Goal: Information Seeking & Learning: Learn about a topic

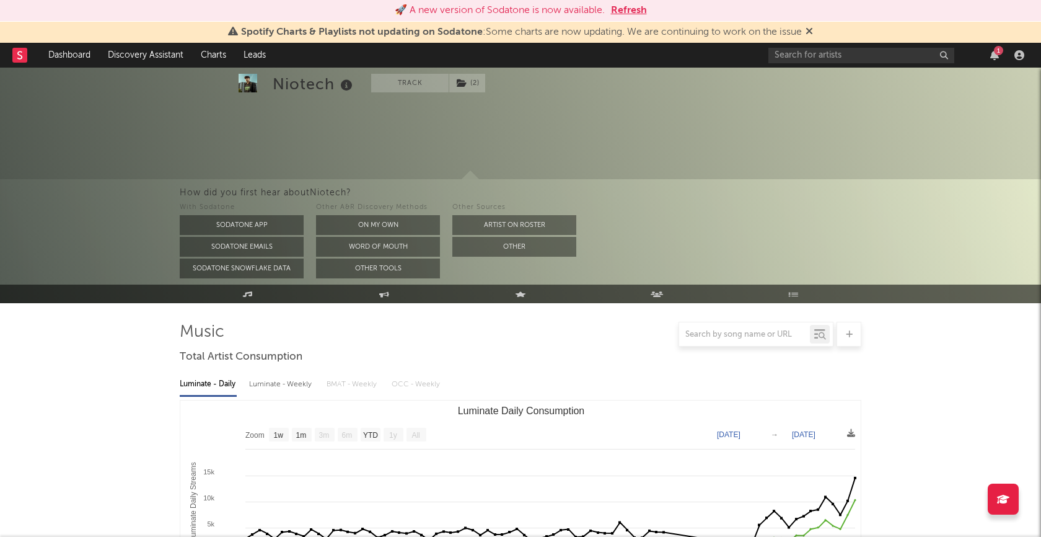
select select "1w"
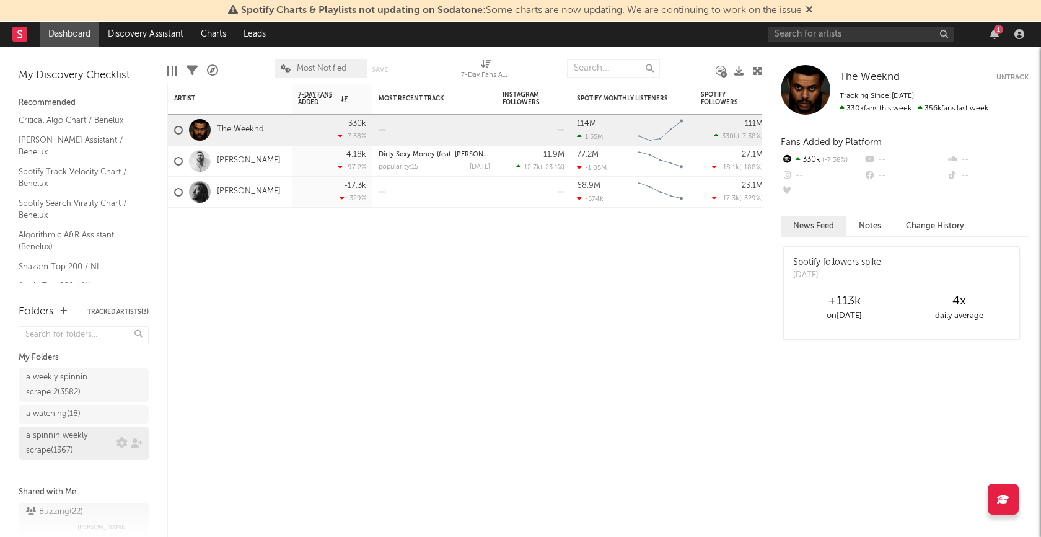
scroll to position [19, 0]
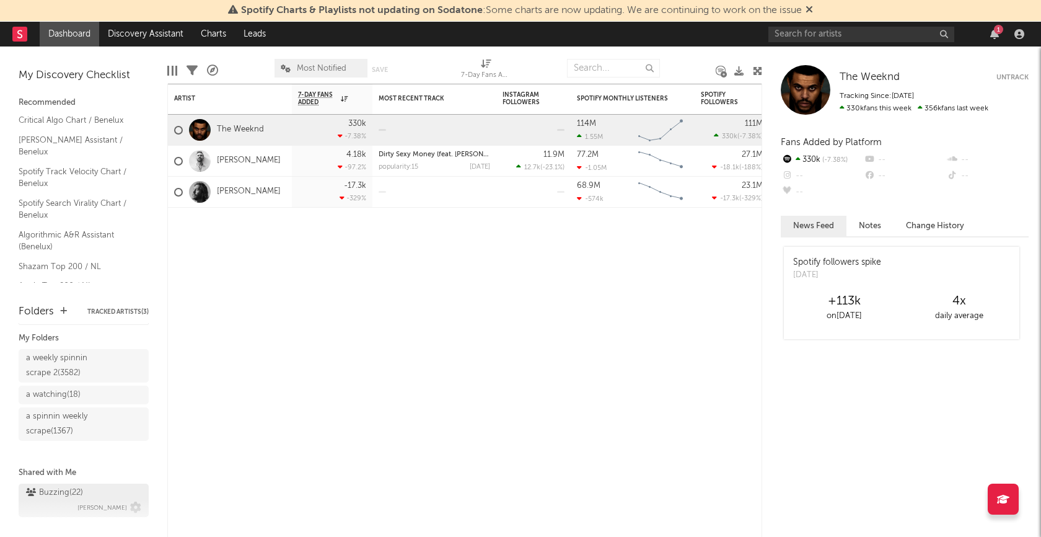
click at [59, 489] on div "Buzzing ( 22 )" at bounding box center [54, 492] width 57 height 15
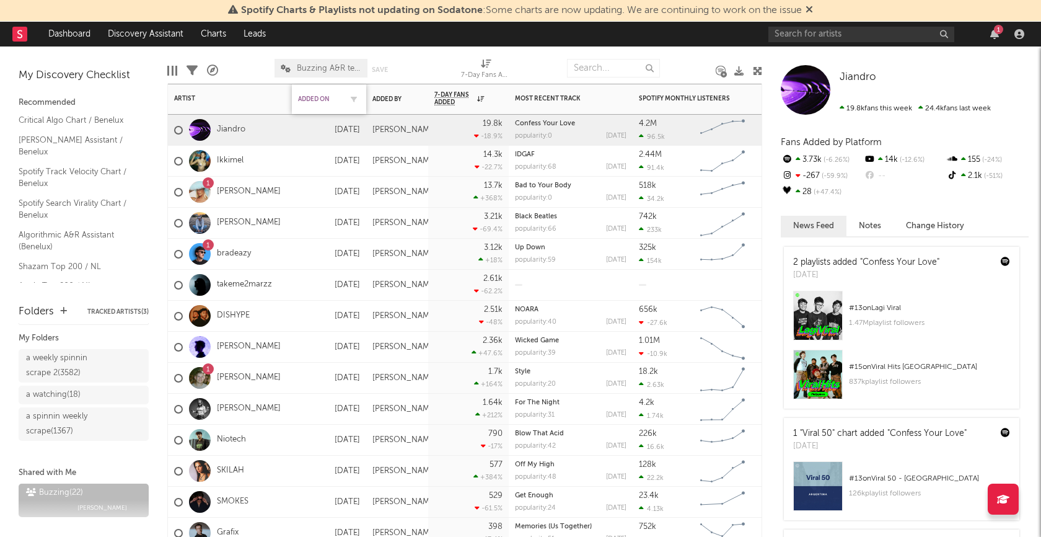
click at [314, 99] on div "Added On" at bounding box center [319, 98] width 43 height 7
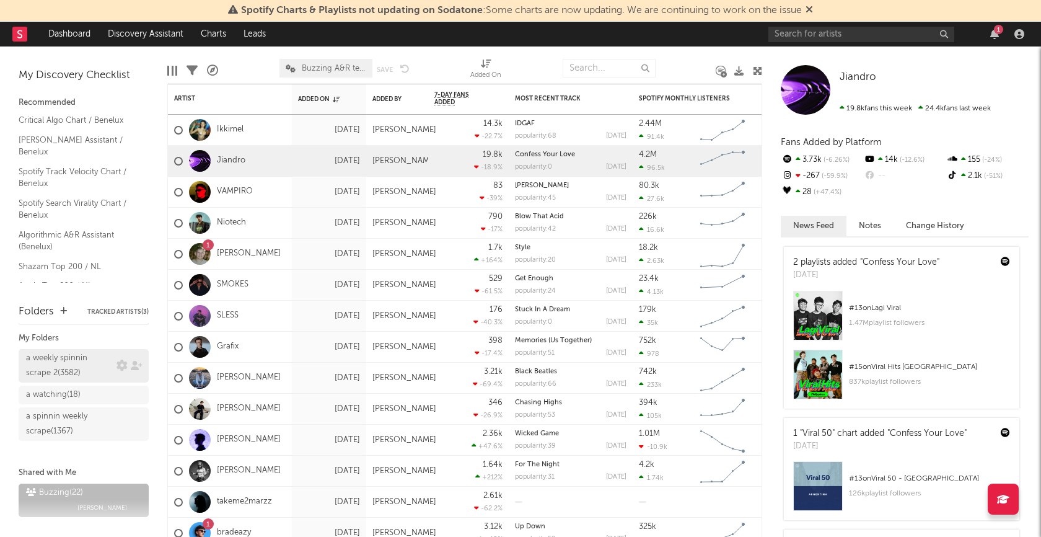
click at [69, 358] on div "a weekly spinnin scrape 2 ( 3582 )" at bounding box center [69, 366] width 87 height 30
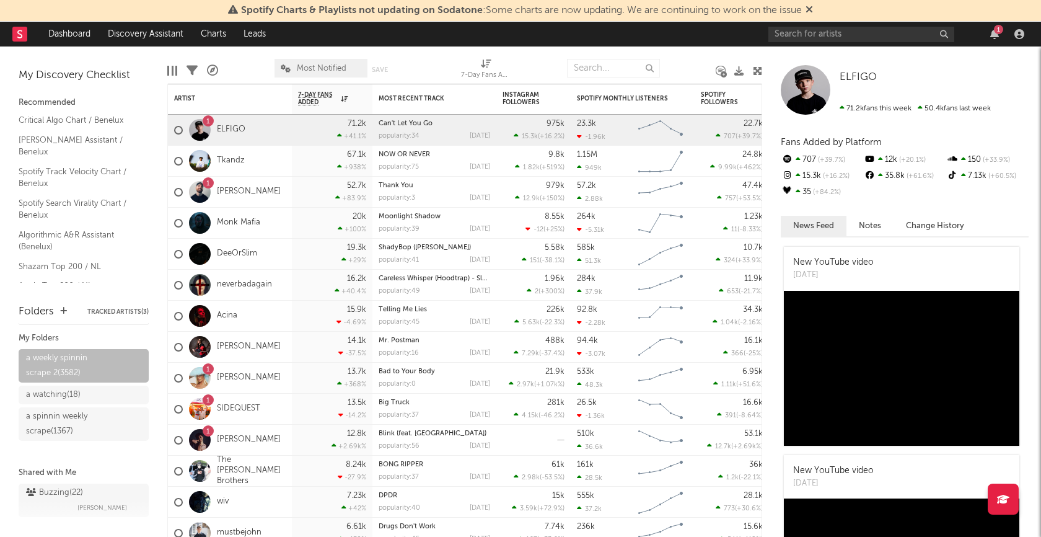
click at [194, 72] on icon at bounding box center [191, 70] width 11 height 11
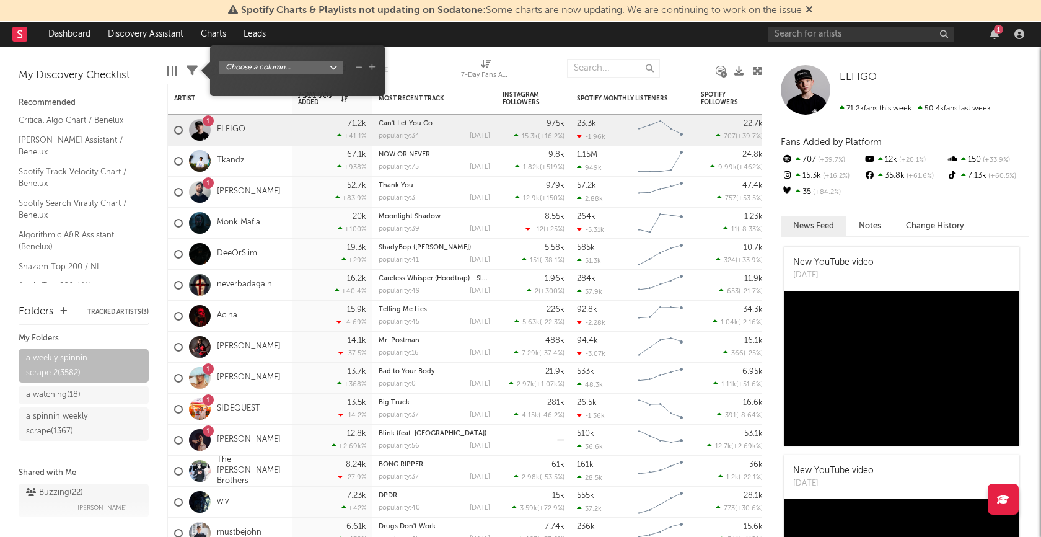
click at [336, 65] on body "Spotify Charts & Playlists not updating on Sodatone : Some charts are now updat…" at bounding box center [520, 268] width 1041 height 537
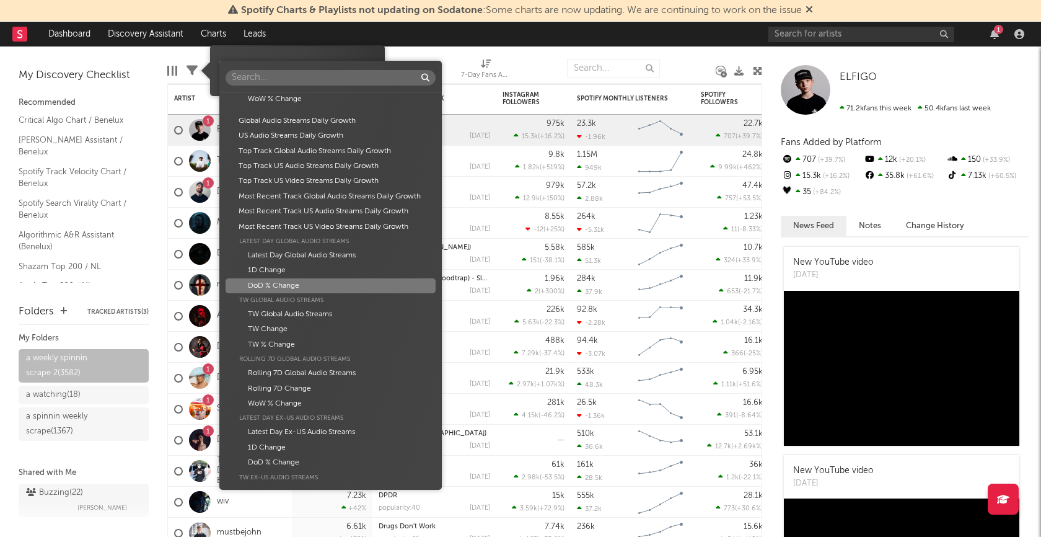
scroll to position [737, 0]
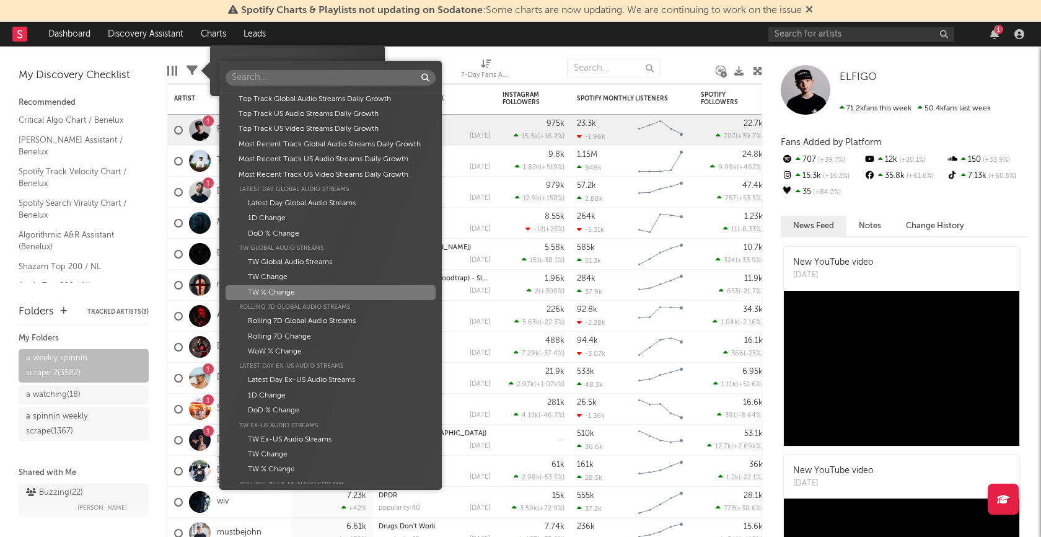
click at [300, 294] on div "TW % Change" at bounding box center [331, 292] width 210 height 15
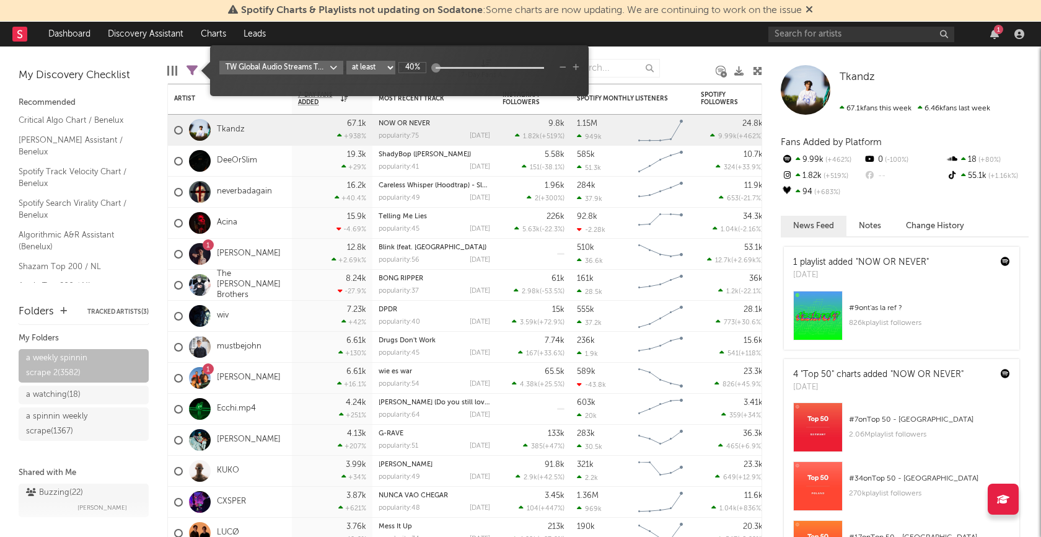
type input "40%"
click at [426, 83] on div "TW Global Audio Streams TW % Change at least at most between 40%" at bounding box center [399, 75] width 360 height 29
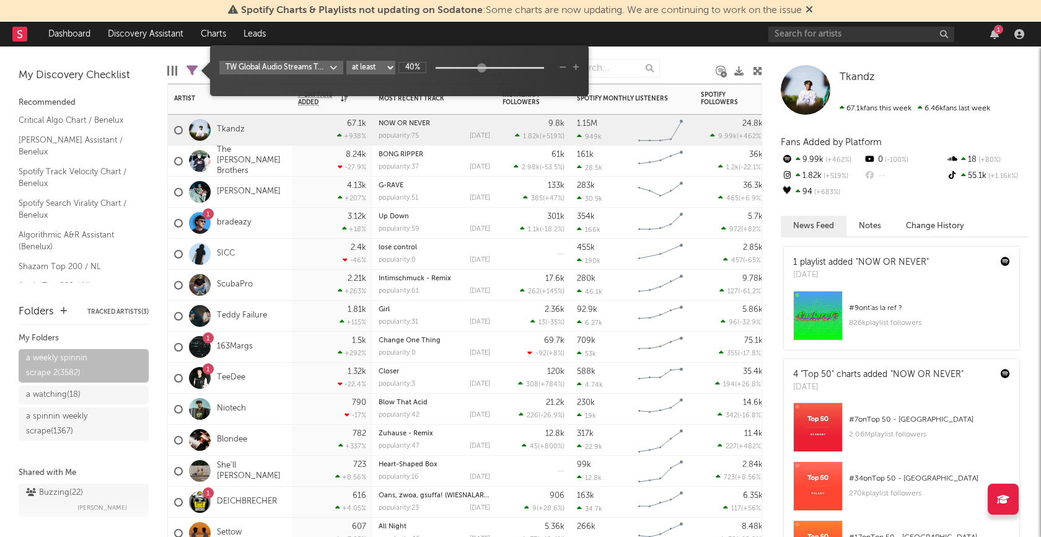
click at [294, 201] on div "4.13k +207 %" at bounding box center [332, 192] width 81 height 31
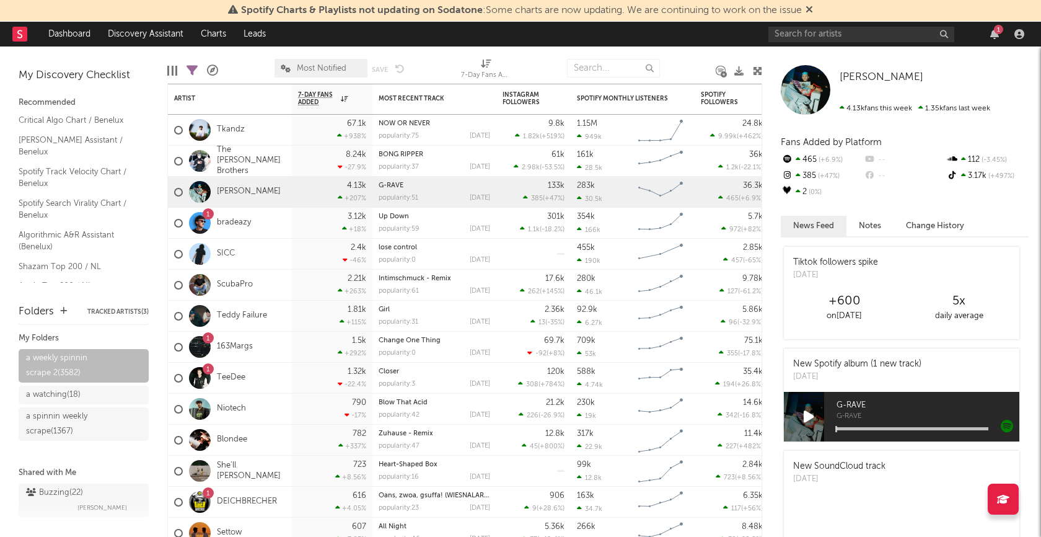
click at [807, 420] on icon at bounding box center [809, 417] width 11 height 14
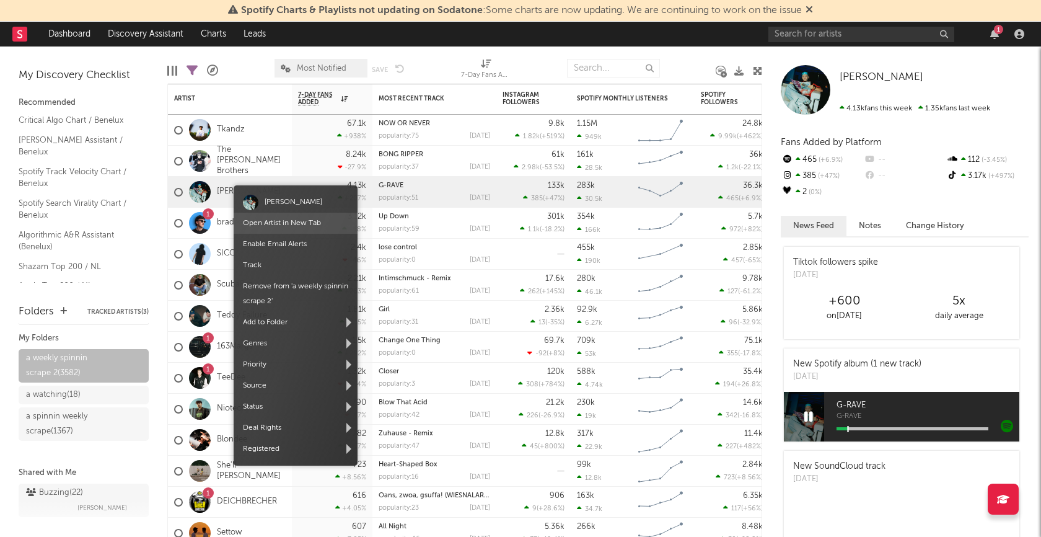
click at [266, 224] on link "Open Artist in New Tab" at bounding box center [282, 222] width 78 height 7
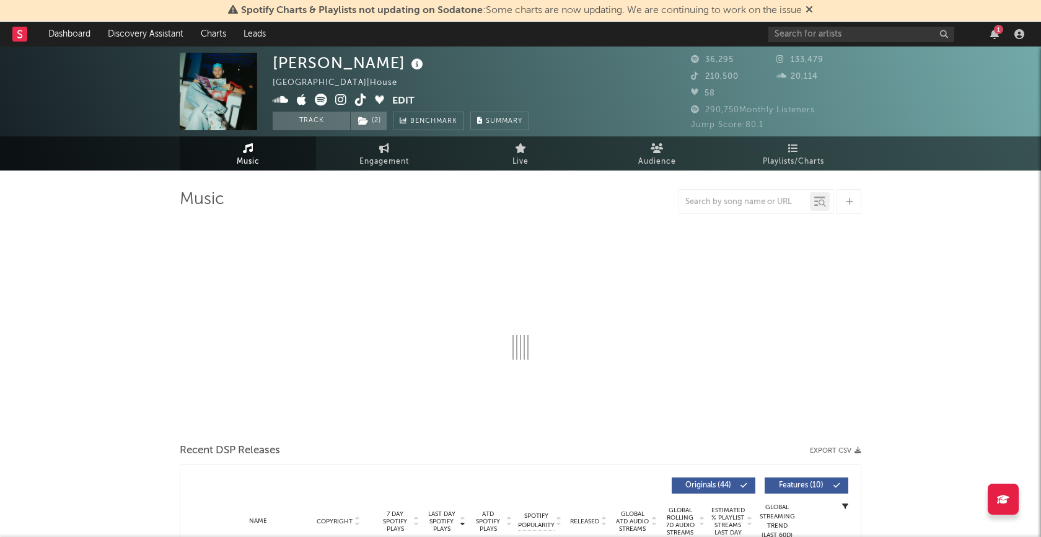
select select "6m"
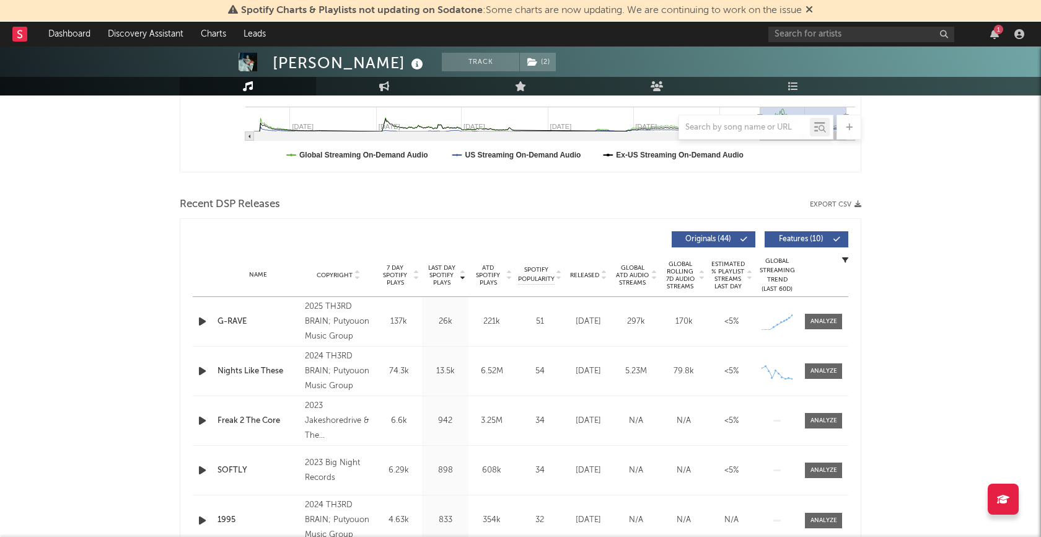
scroll to position [357, 0]
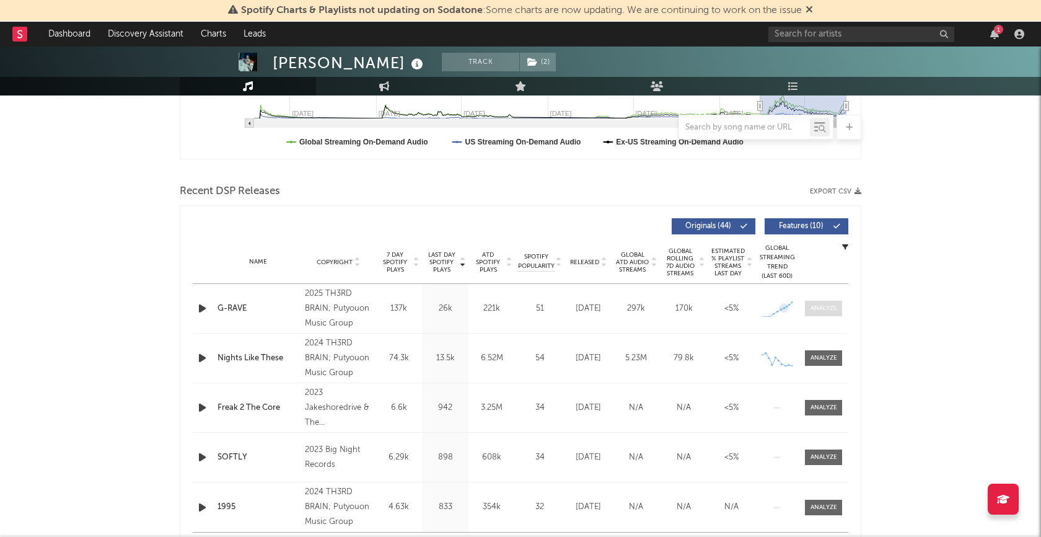
click at [819, 309] on div at bounding box center [823, 308] width 27 height 9
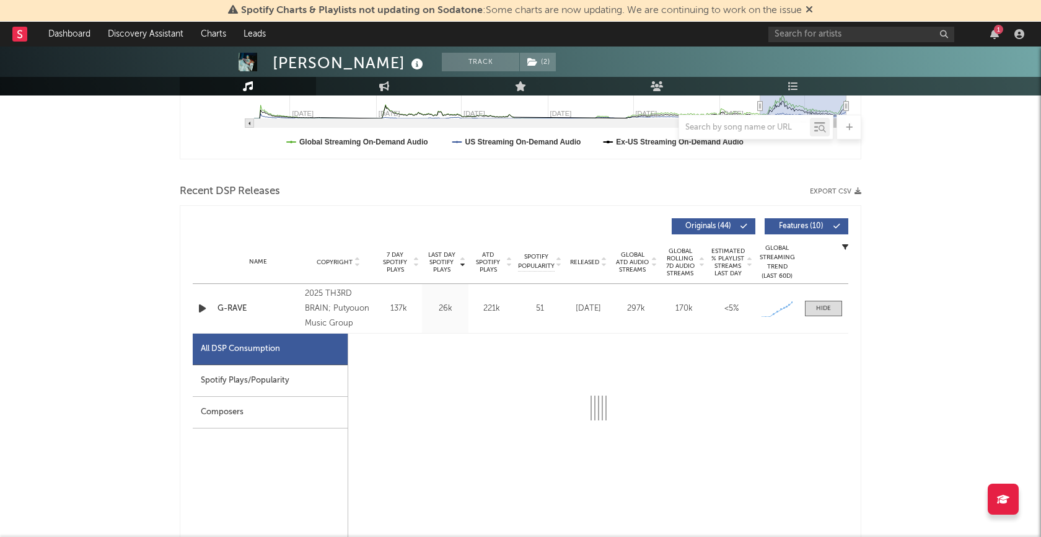
select select "1w"
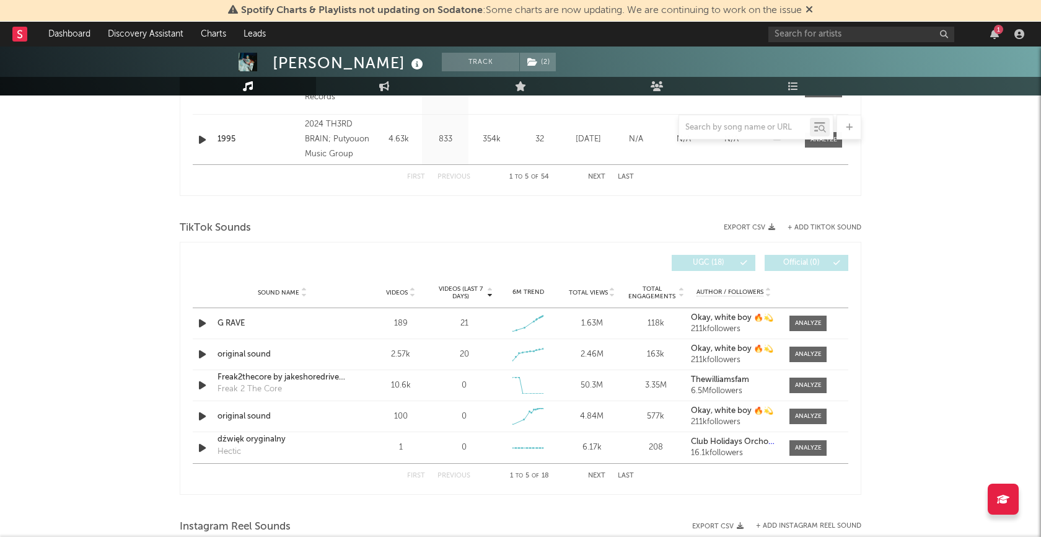
scroll to position [1425, 0]
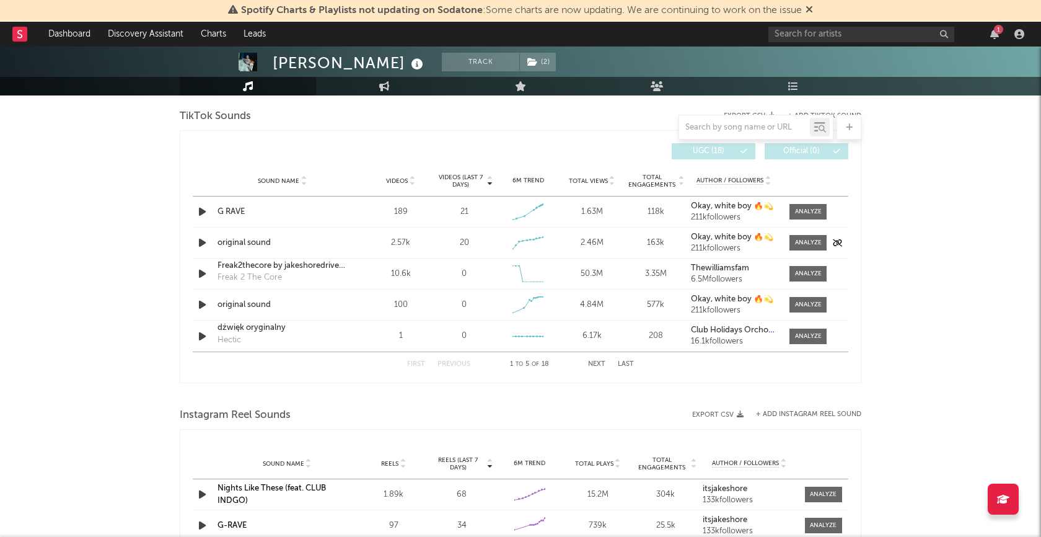
click at [198, 242] on icon "button" at bounding box center [202, 242] width 13 height 15
click at [203, 212] on icon "button" at bounding box center [202, 211] width 13 height 15
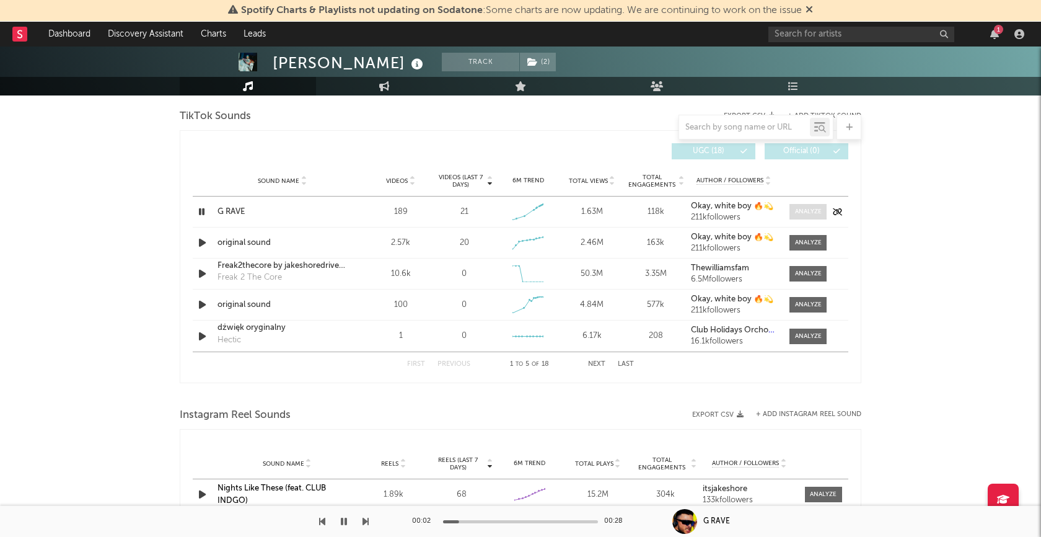
click at [808, 209] on div at bounding box center [808, 211] width 27 height 9
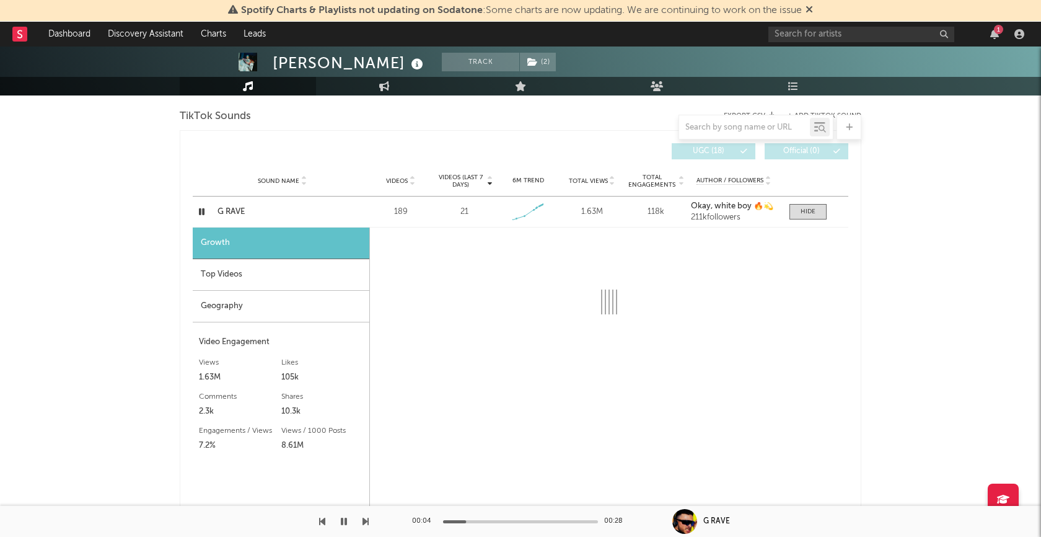
select select "1w"
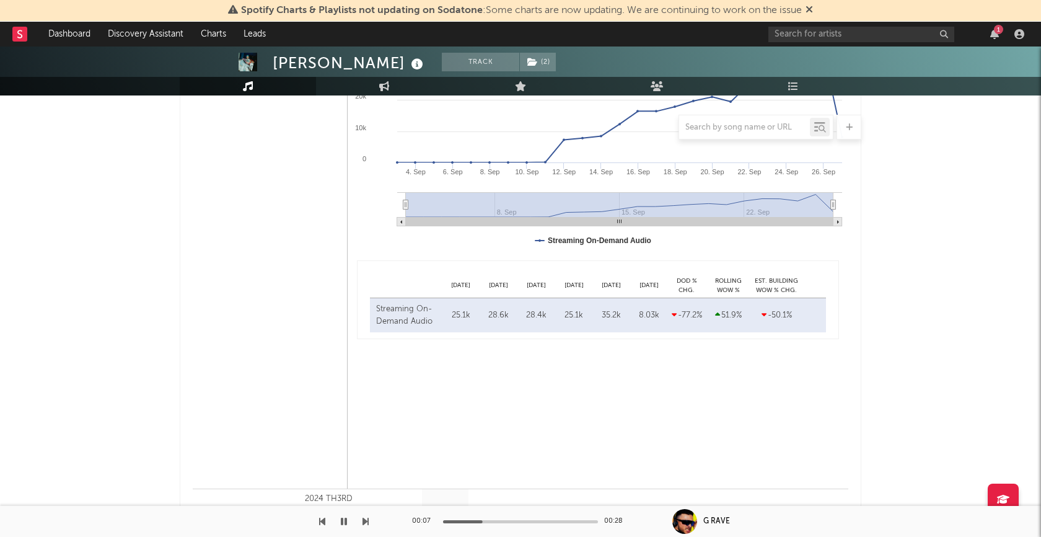
scroll to position [945, 0]
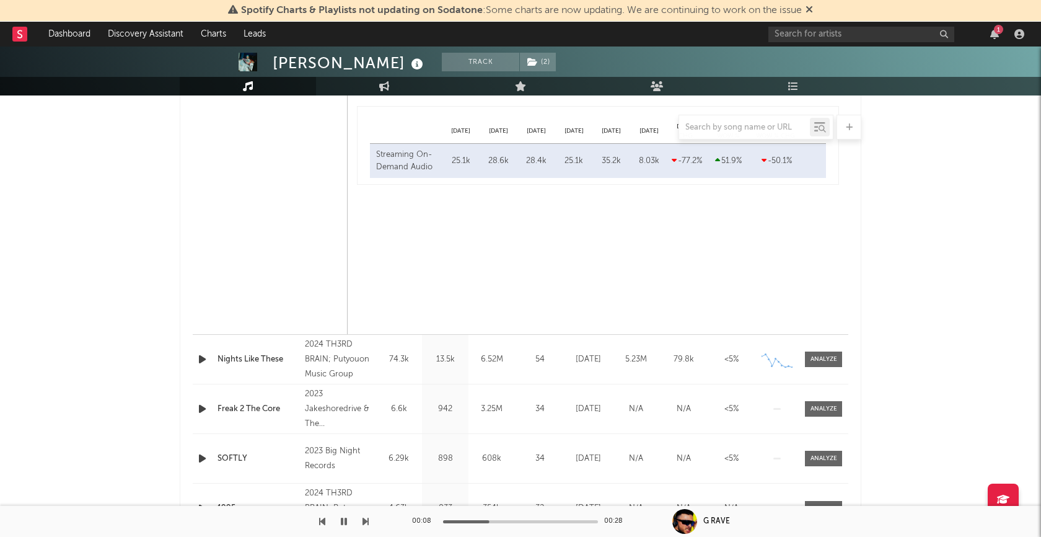
click at [545, 524] on div "00:08 00:28" at bounding box center [520, 521] width 217 height 31
click at [546, 523] on div "00:09 00:28" at bounding box center [520, 521] width 217 height 31
click at [551, 522] on div at bounding box center [520, 521] width 155 height 3
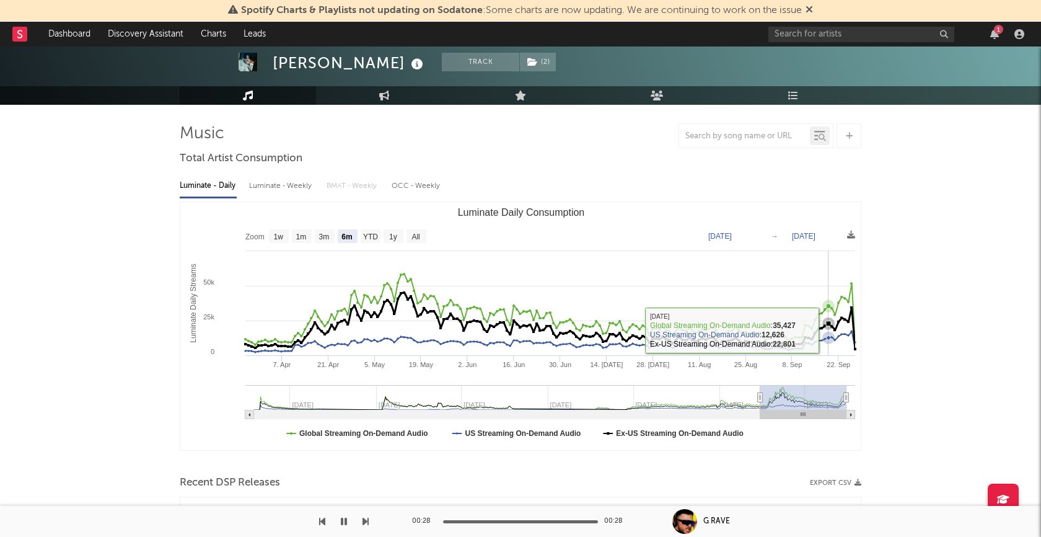
scroll to position [0, 0]
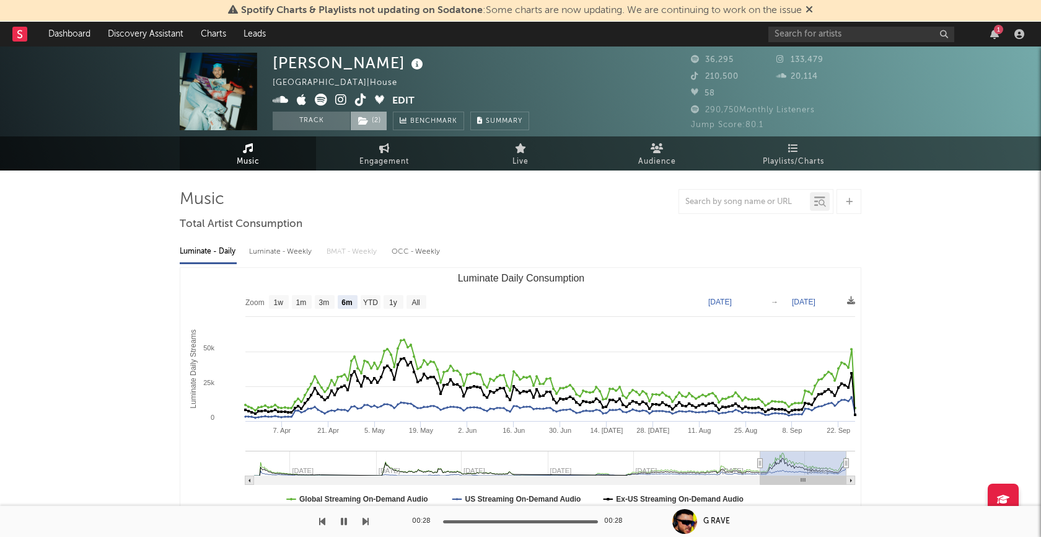
click at [366, 121] on icon at bounding box center [363, 120] width 11 height 9
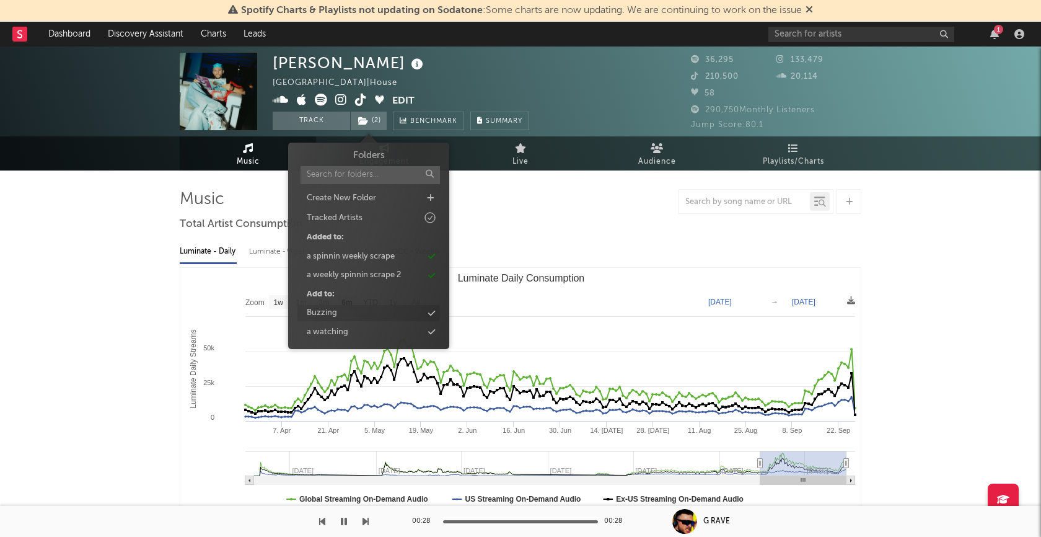
click at [351, 310] on div "Buzzing" at bounding box center [368, 313] width 142 height 16
click at [557, 210] on div at bounding box center [520, 201] width 681 height 25
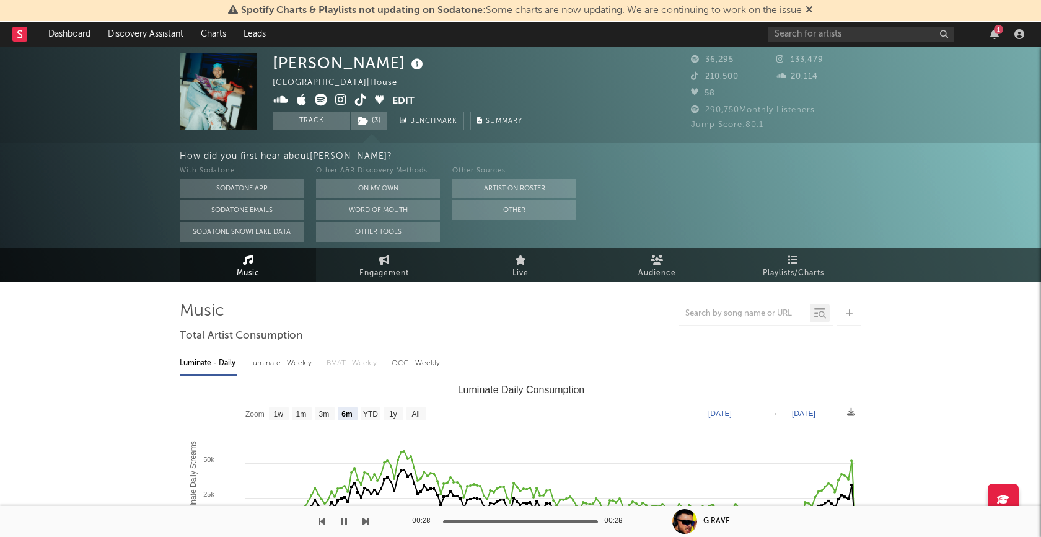
click at [346, 520] on icon "button" at bounding box center [344, 521] width 6 height 10
click at [346, 520] on icon "button" at bounding box center [343, 521] width 7 height 10
click at [565, 522] on div at bounding box center [520, 521] width 155 height 3
click at [583, 522] on div at bounding box center [520, 521] width 155 height 3
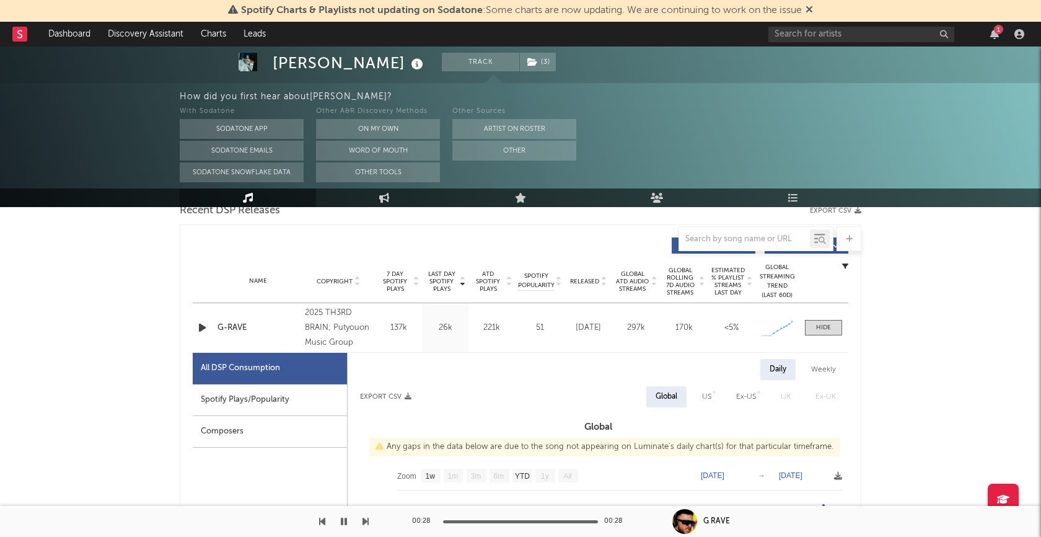
scroll to position [442, 0]
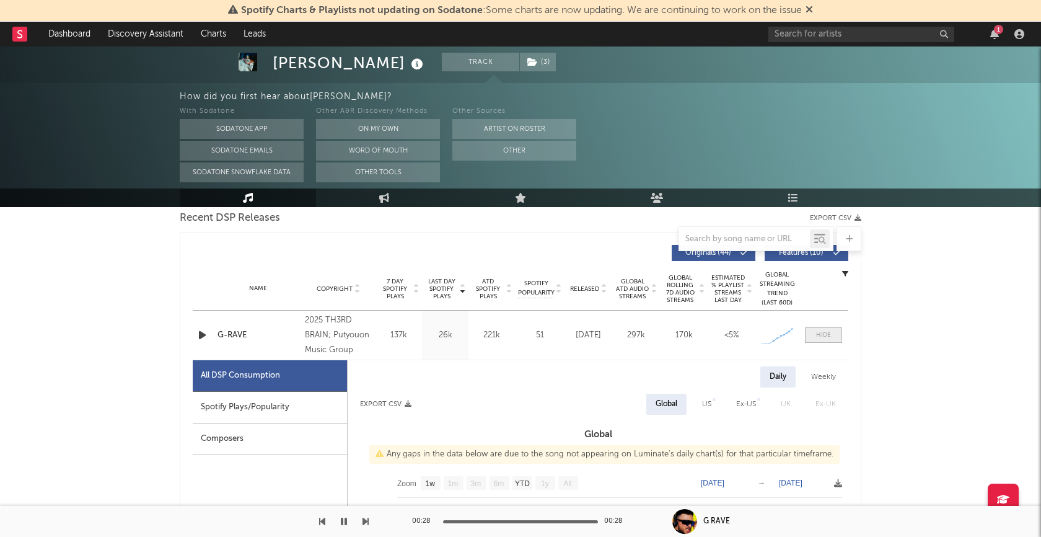
click at [821, 334] on div at bounding box center [823, 334] width 15 height 9
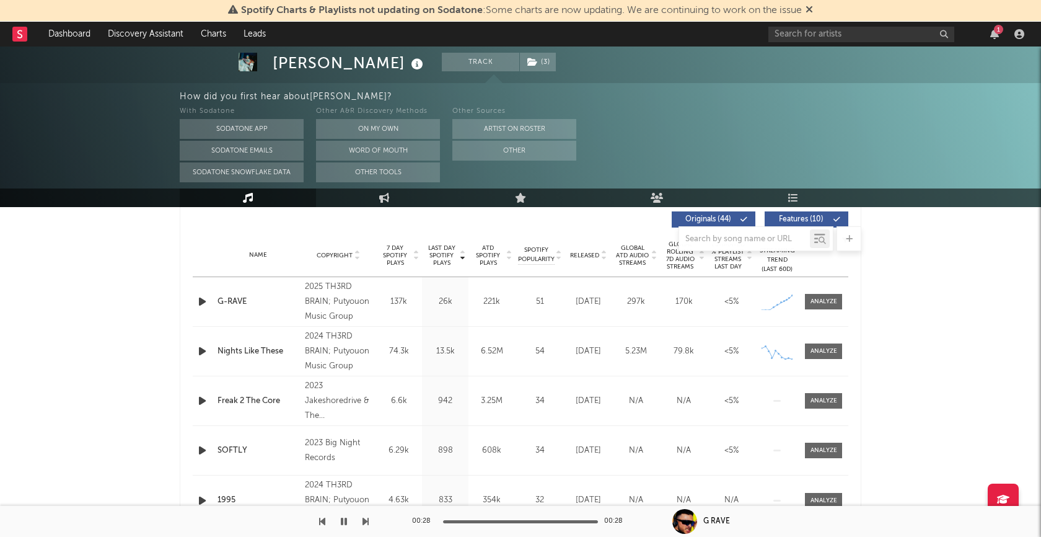
scroll to position [478, 0]
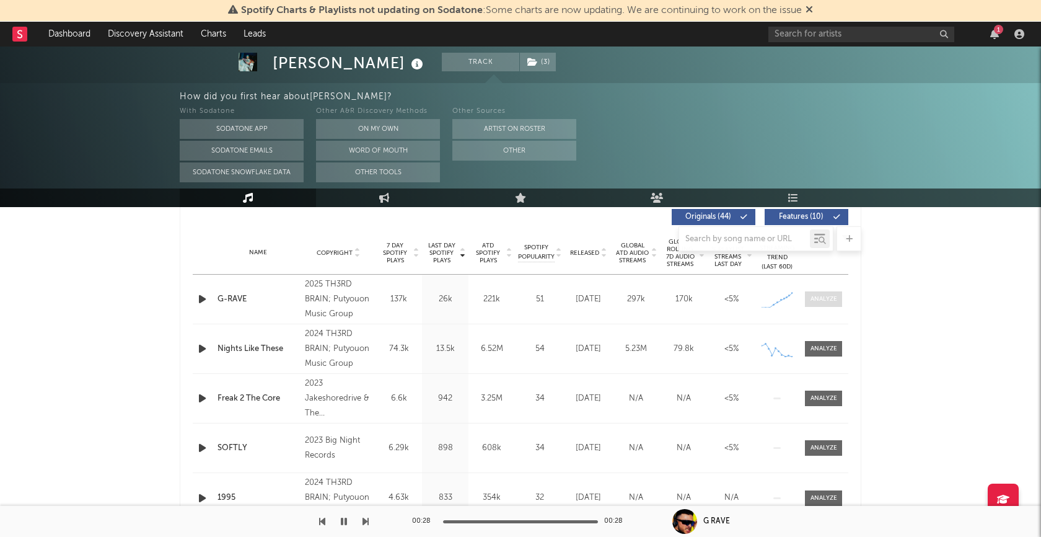
click at [815, 296] on div at bounding box center [823, 298] width 27 height 9
select select "1w"
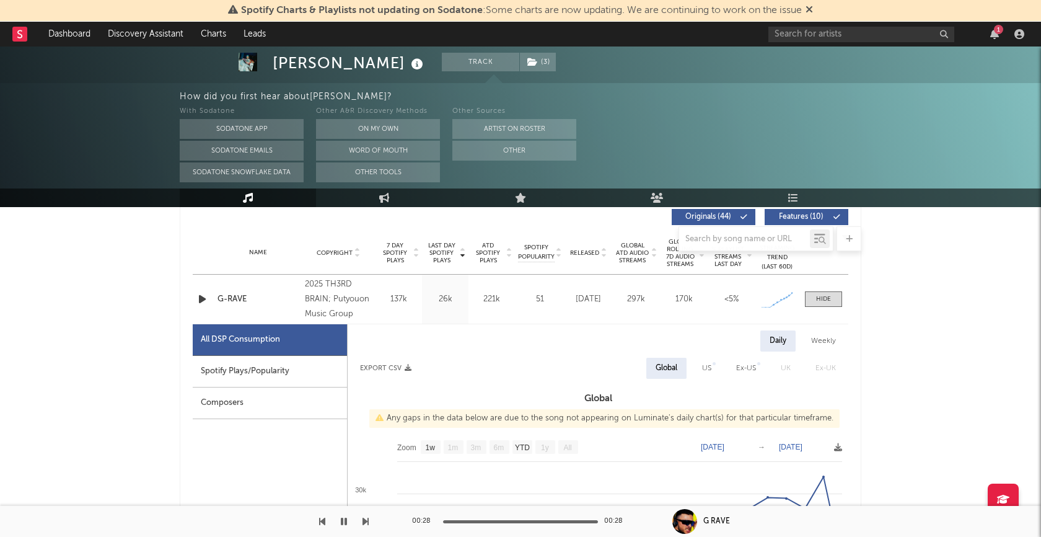
scroll to position [500, 0]
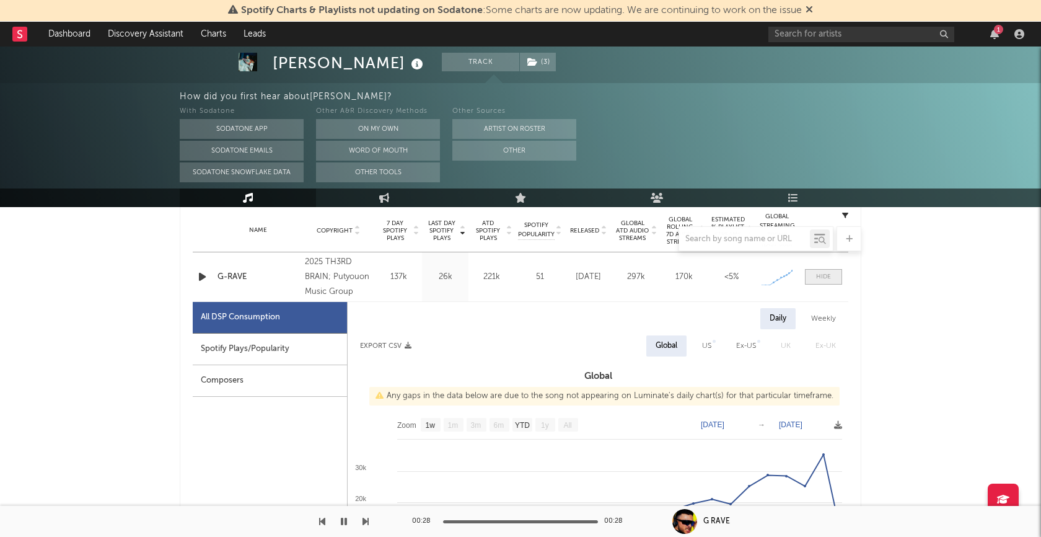
click at [823, 272] on div at bounding box center [823, 276] width 15 height 9
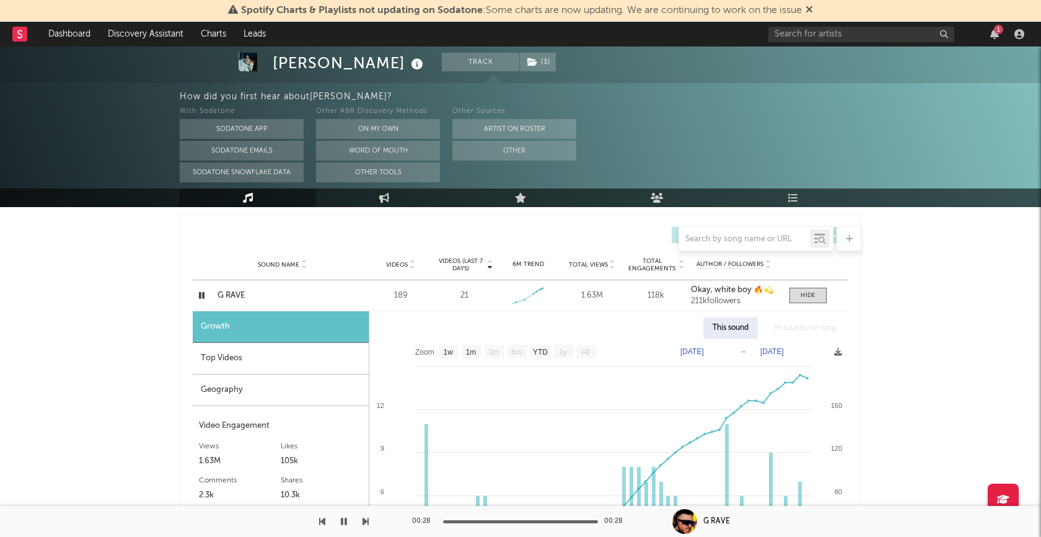
scroll to position [862, 0]
click at [263, 361] on div "Top Videos" at bounding box center [281, 360] width 176 height 32
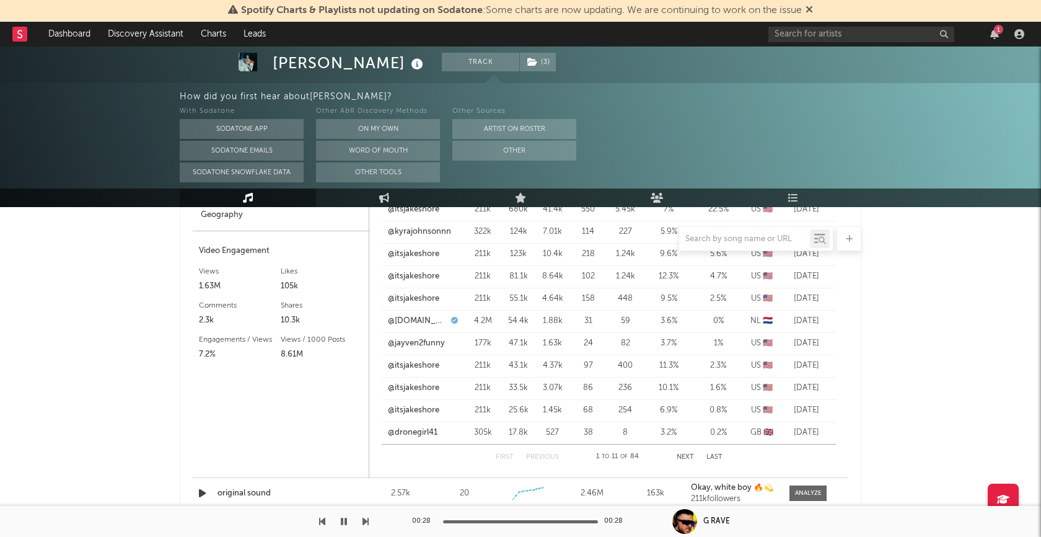
scroll to position [1041, 0]
click at [686, 451] on button "Next" at bounding box center [685, 454] width 17 height 7
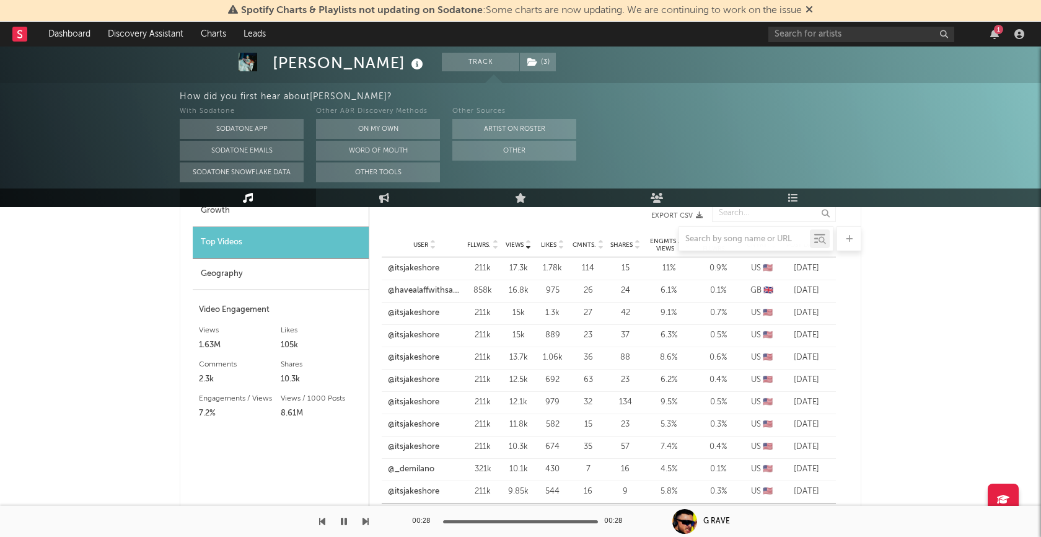
scroll to position [1033, 0]
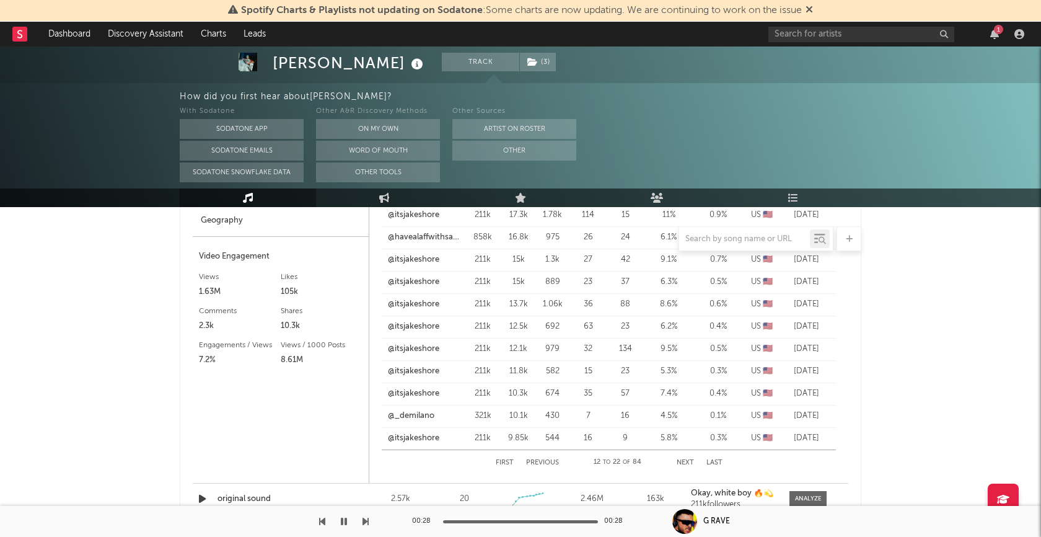
click at [533, 460] on button "Previous" at bounding box center [542, 462] width 33 height 7
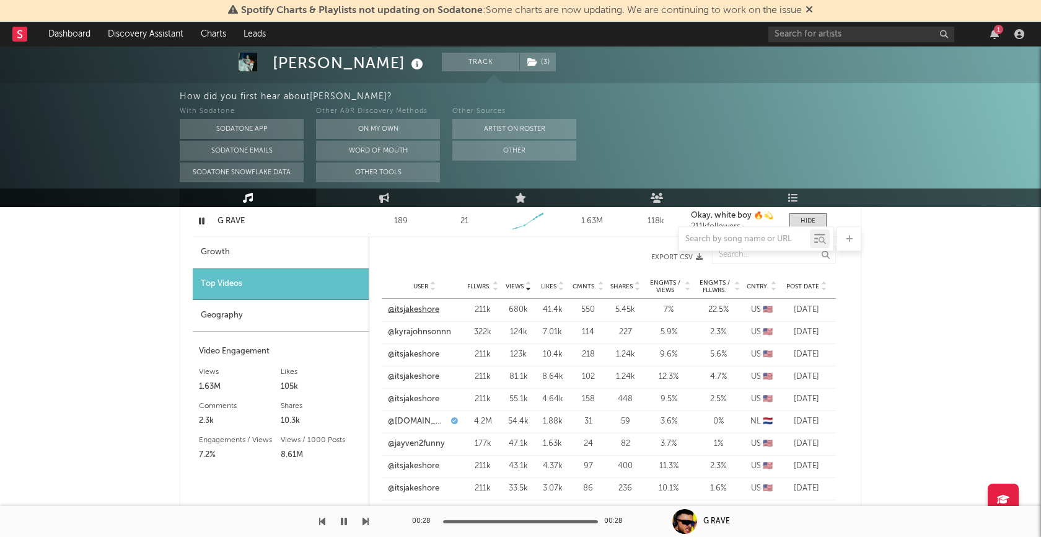
click at [432, 310] on link "@itsjakeshore" at bounding box center [413, 310] width 51 height 12
click at [18, 36] on rect at bounding box center [19, 34] width 15 height 15
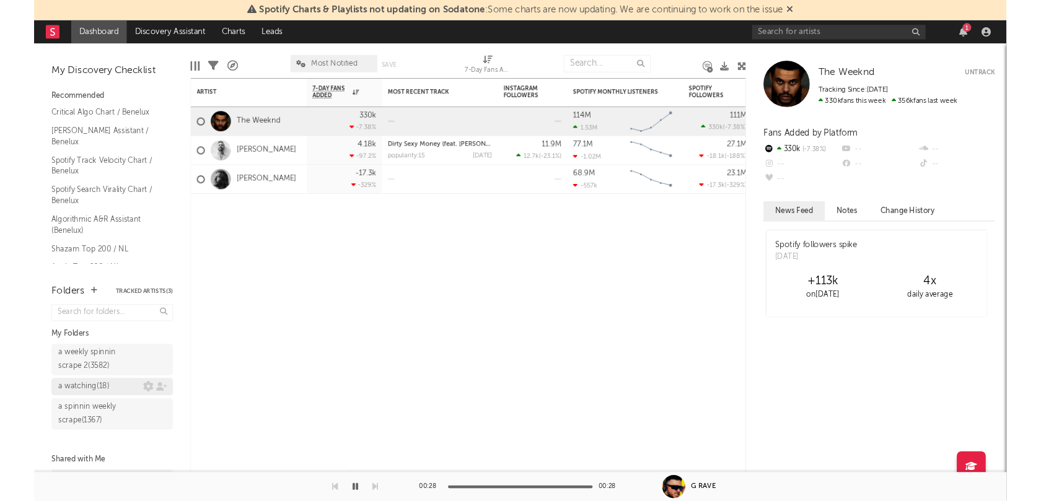
scroll to position [19, 0]
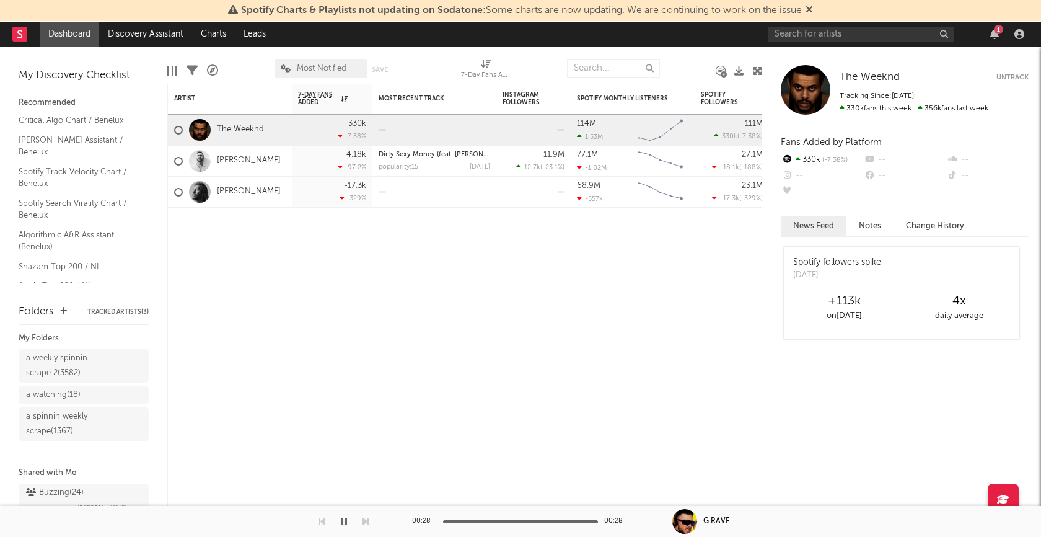
click at [63, 487] on div "Buzzing ( 24 )" at bounding box center [55, 492] width 58 height 15
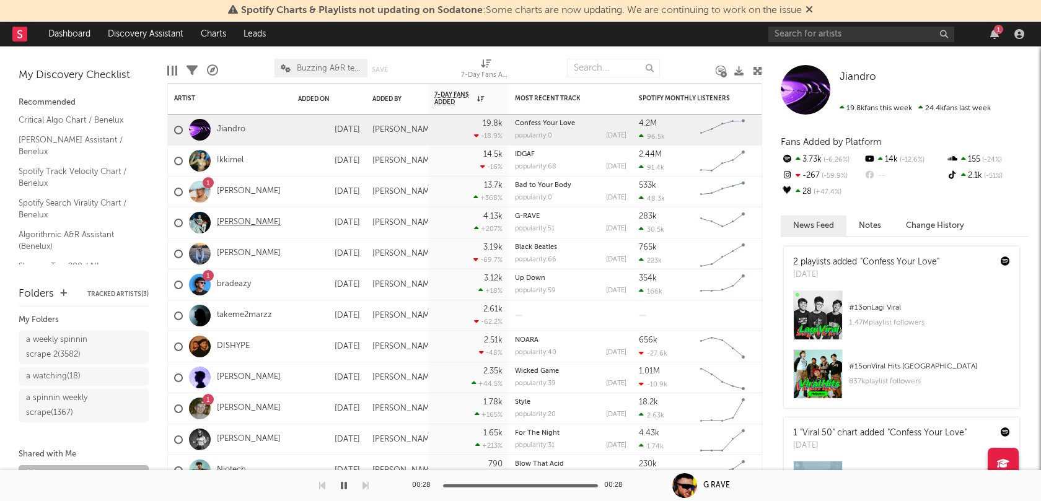
click at [238, 218] on link "[PERSON_NAME]" at bounding box center [249, 222] width 64 height 11
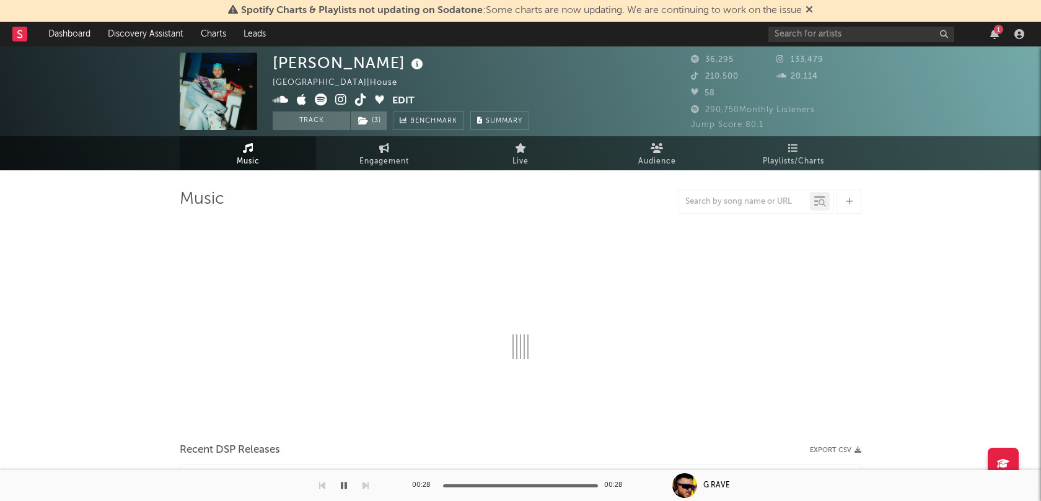
select select "6m"
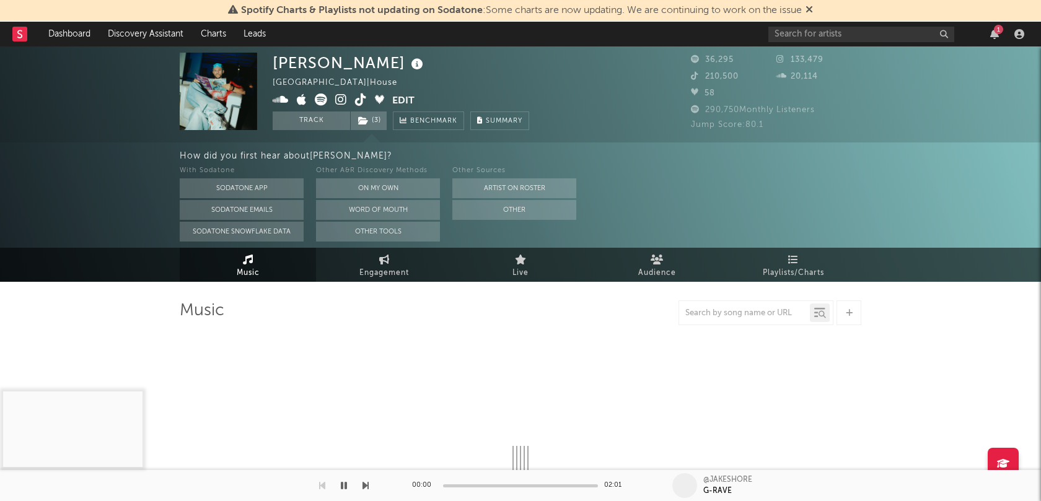
select select "6m"
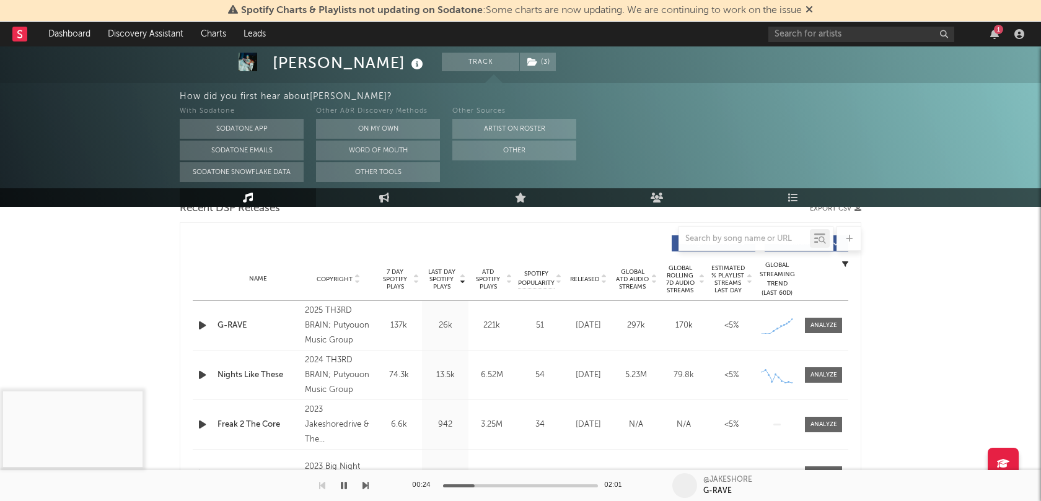
scroll to position [450, 0]
click at [819, 326] on div at bounding box center [823, 326] width 27 height 9
select select "1w"
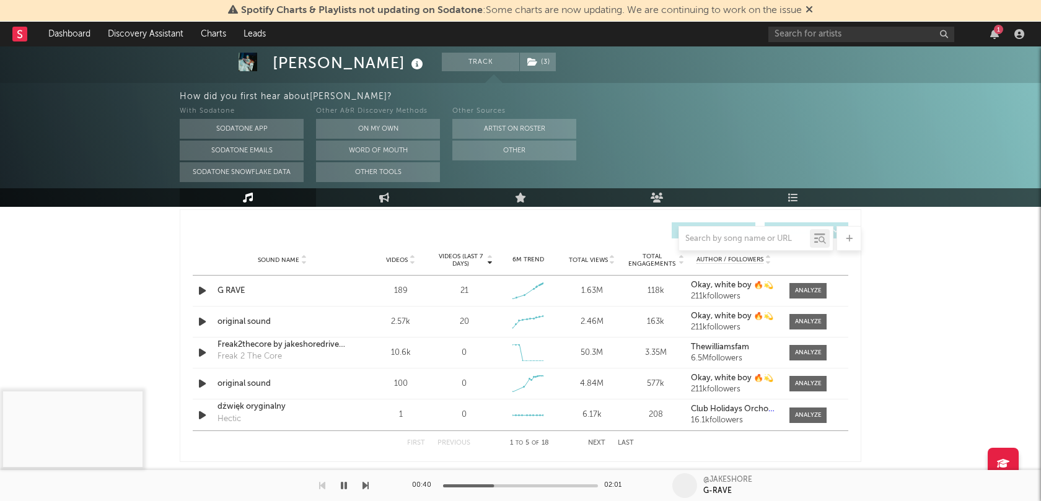
scroll to position [1454, 0]
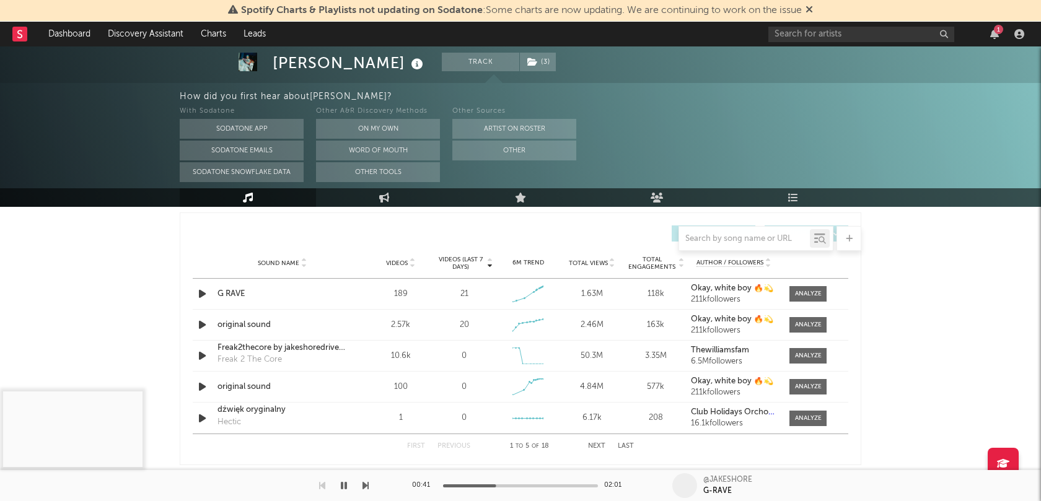
click at [342, 488] on icon "button" at bounding box center [344, 486] width 6 height 10
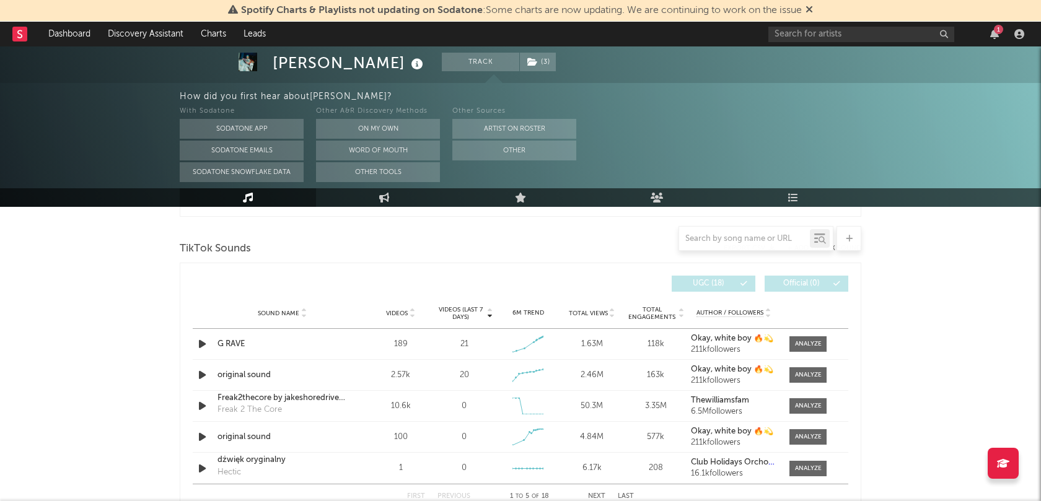
scroll to position [1402, 0]
click at [802, 343] on div at bounding box center [808, 345] width 27 height 9
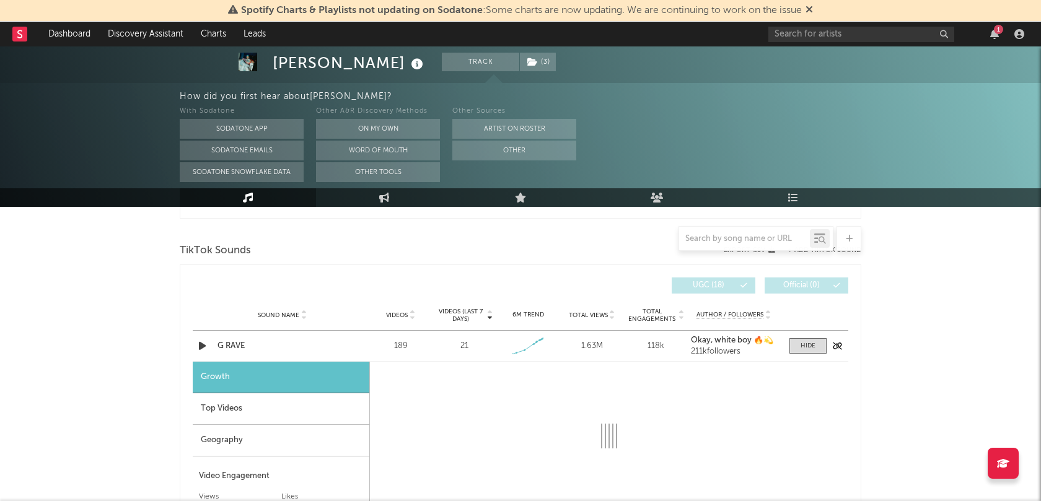
select select "1w"
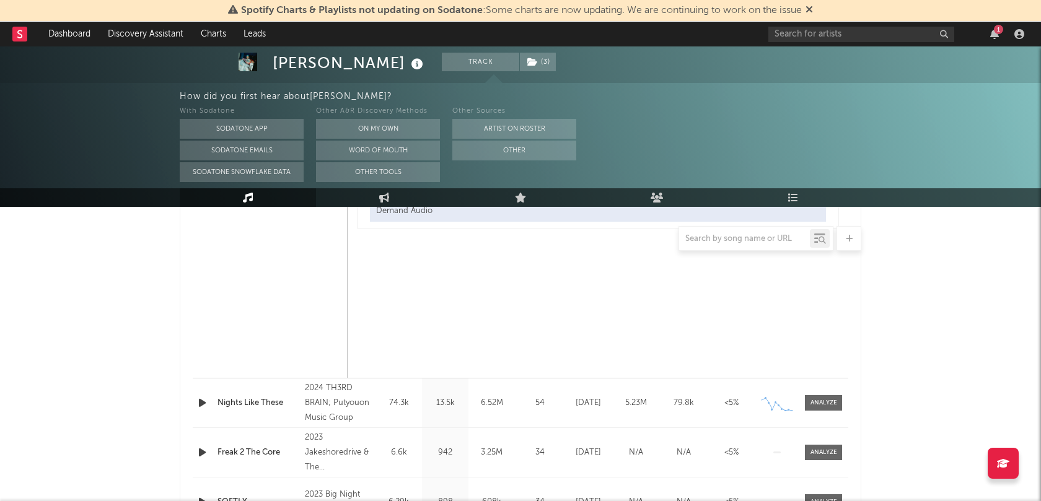
scroll to position [976, 0]
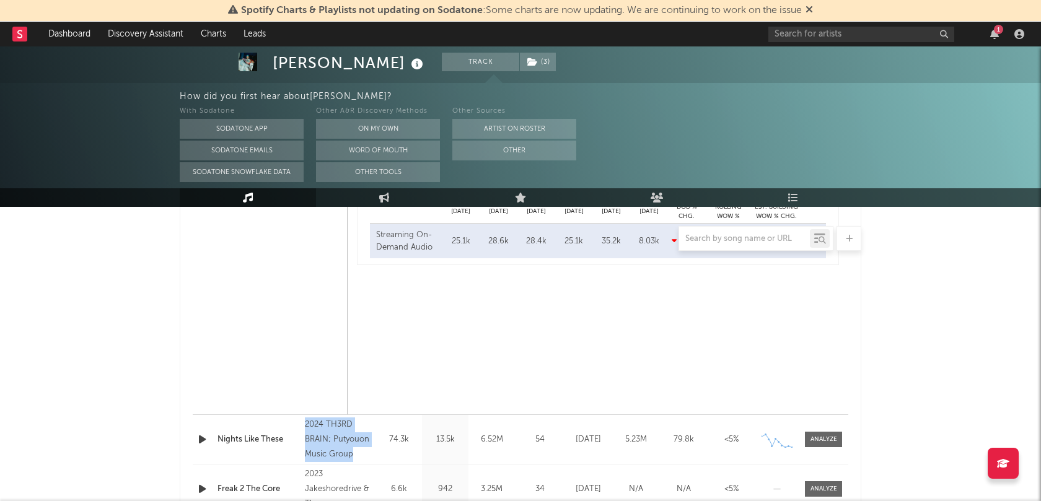
drag, startPoint x: 356, startPoint y: 449, endPoint x: 305, endPoint y: 428, distance: 55.0
click at [305, 428] on div "2024 TH3RD BRAIN; Putyouon Music Group" at bounding box center [339, 440] width 68 height 45
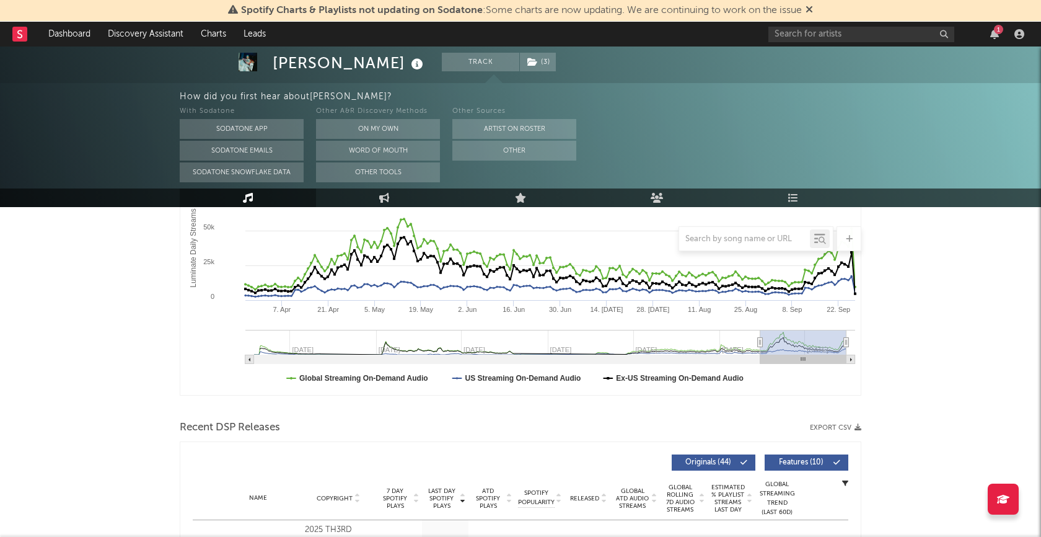
scroll to position [128, 0]
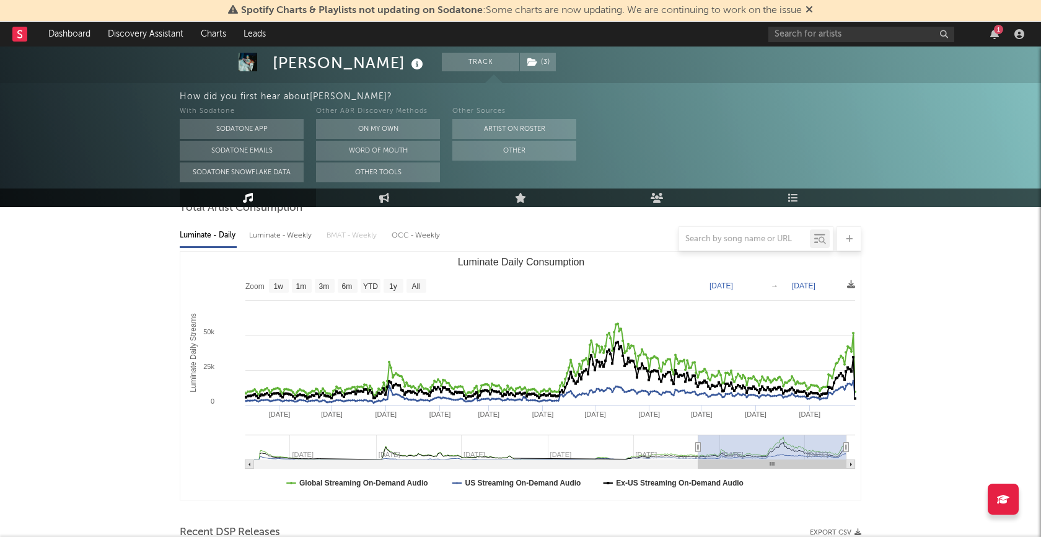
type input "[DATE]"
select select "6m"
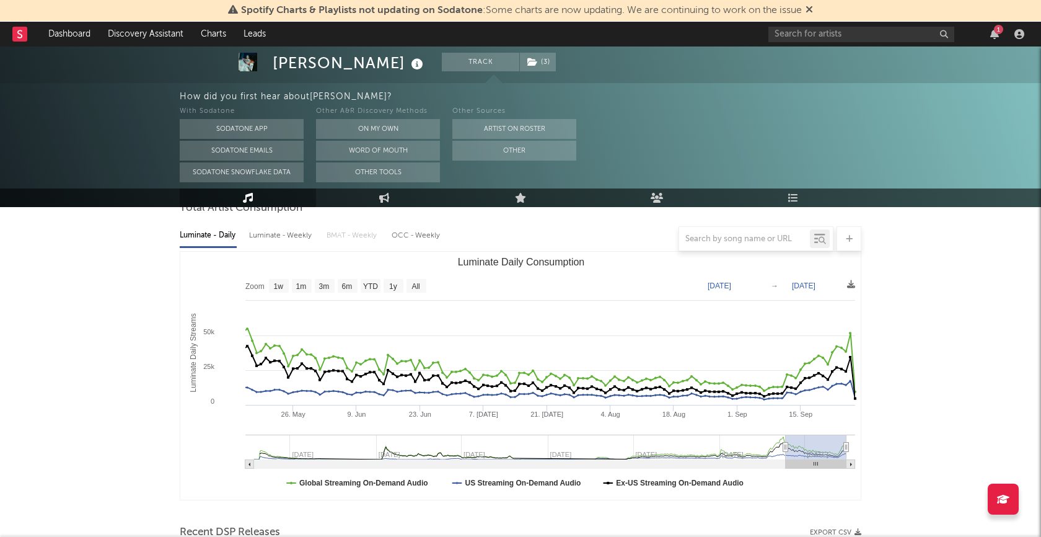
type input "[DATE]"
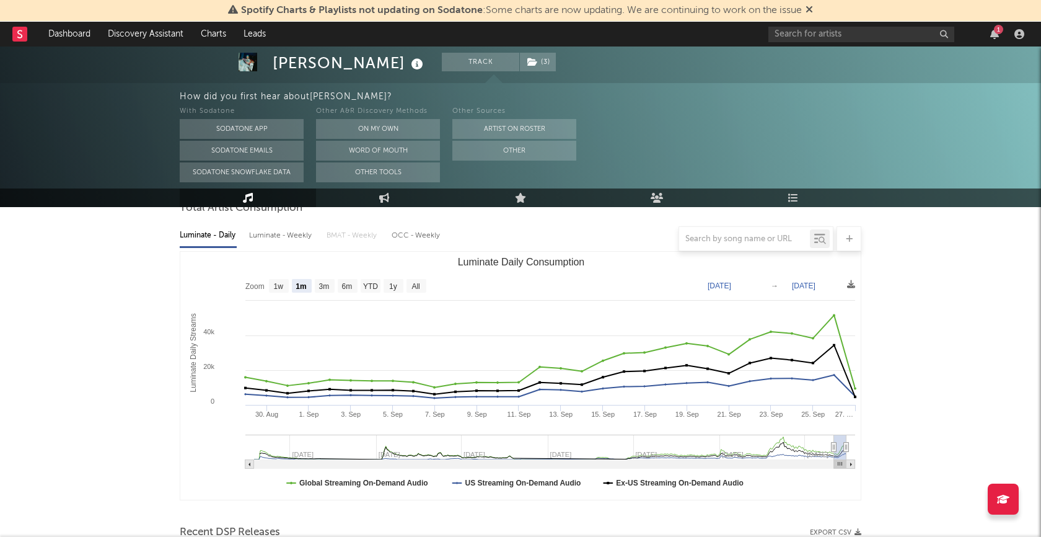
select select "1m"
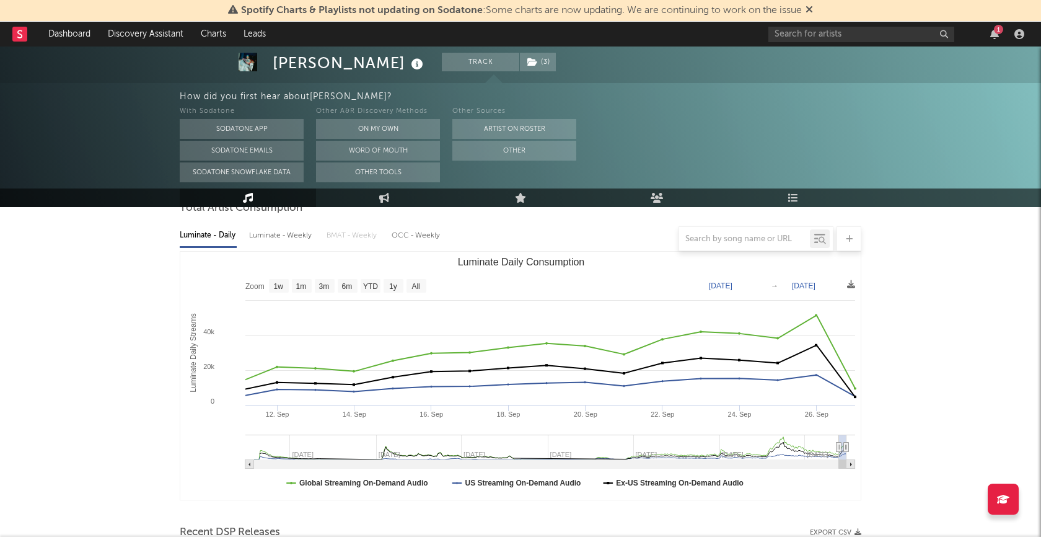
type input "[DATE]"
select select "1m"
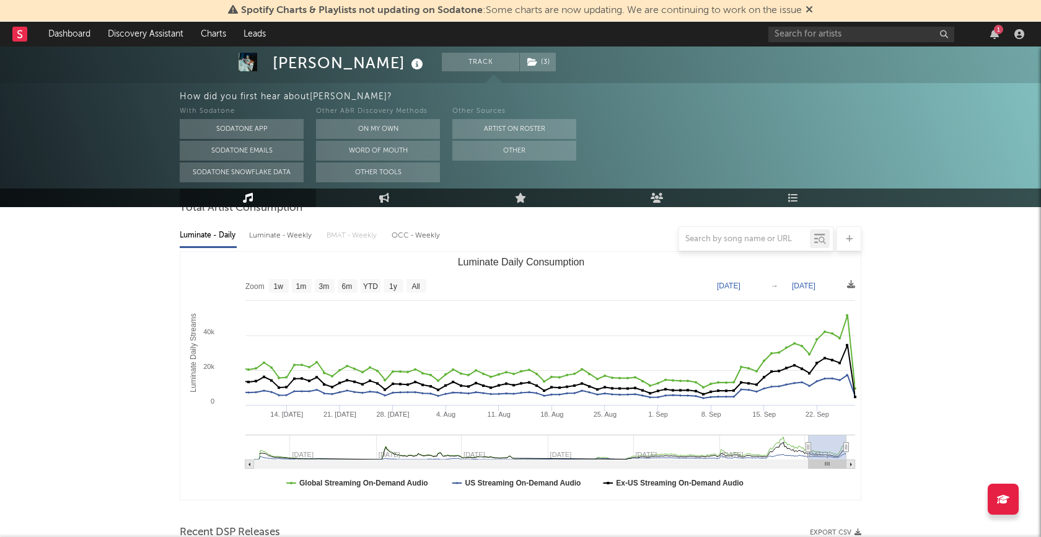
type input "[DATE]"
select select "3m"
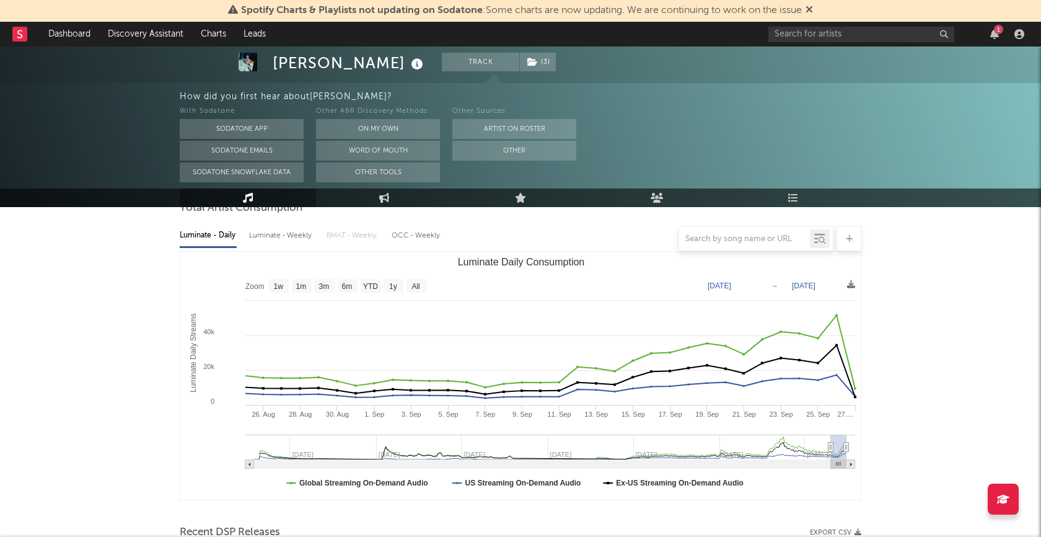
type input "[DATE]"
select select "1m"
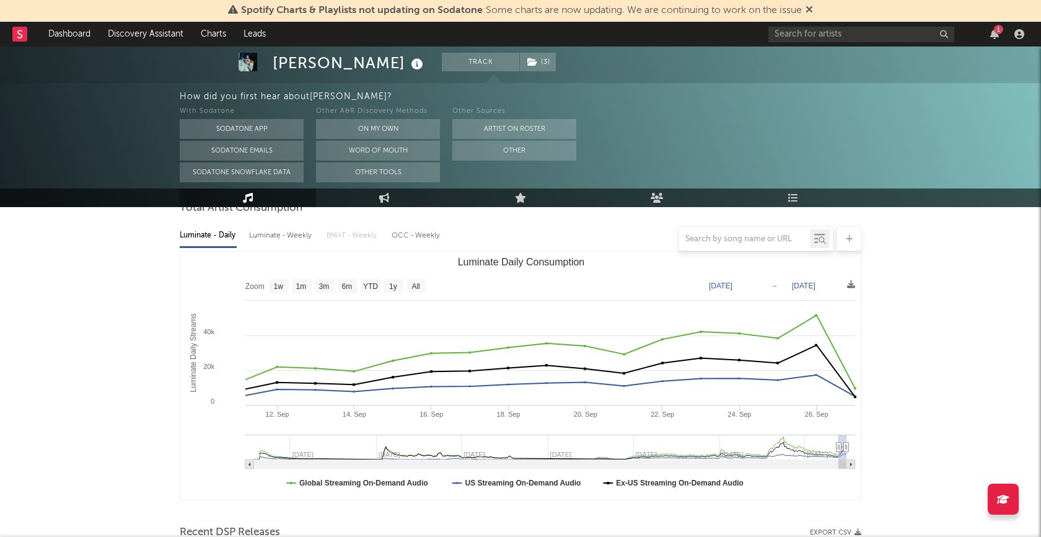
drag, startPoint x: 757, startPoint y: 444, endPoint x: 839, endPoint y: 458, distance: 82.9
click at [839, 458] on g "Luminate Daily Consumption" at bounding box center [550, 451] width 610 height 34
type input "[DATE]"
select select "3m"
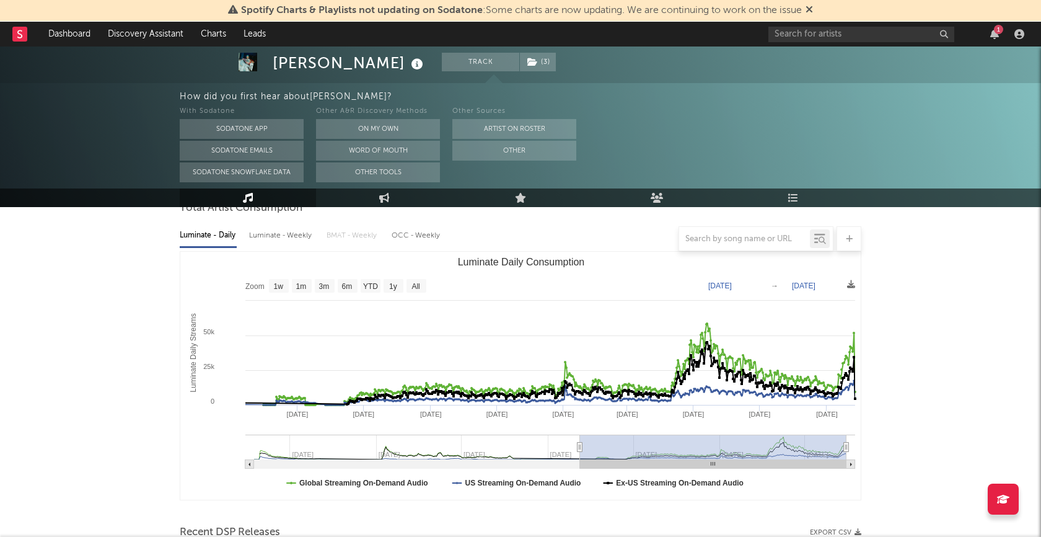
drag, startPoint x: 836, startPoint y: 441, endPoint x: 580, endPoint y: 440, distance: 256.5
click at [580, 440] on g "Luminate Daily Consumption" at bounding box center [550, 451] width 610 height 34
type input "[DATE]"
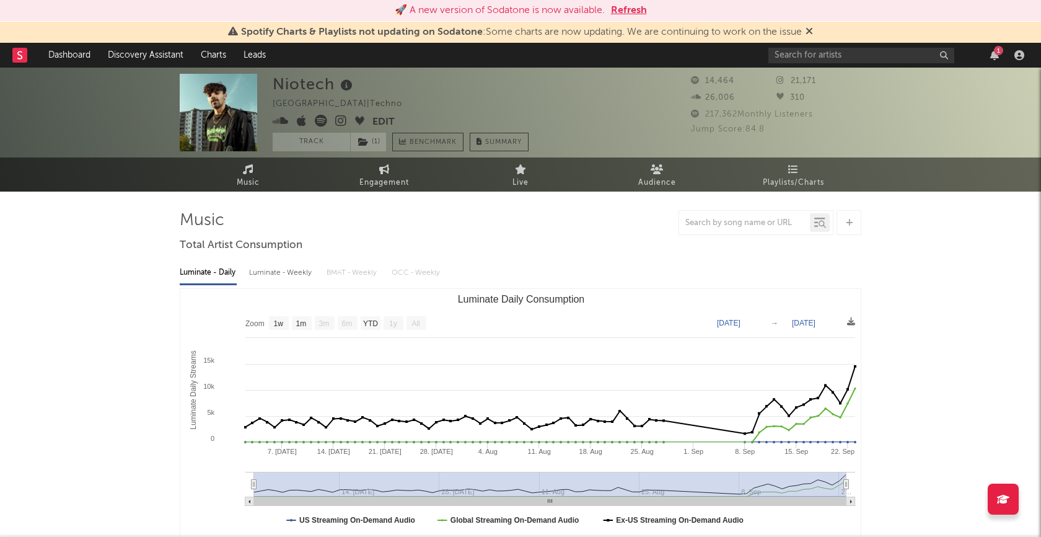
select select "1w"
click at [834, 59] on input "text" at bounding box center [861, 55] width 186 height 15
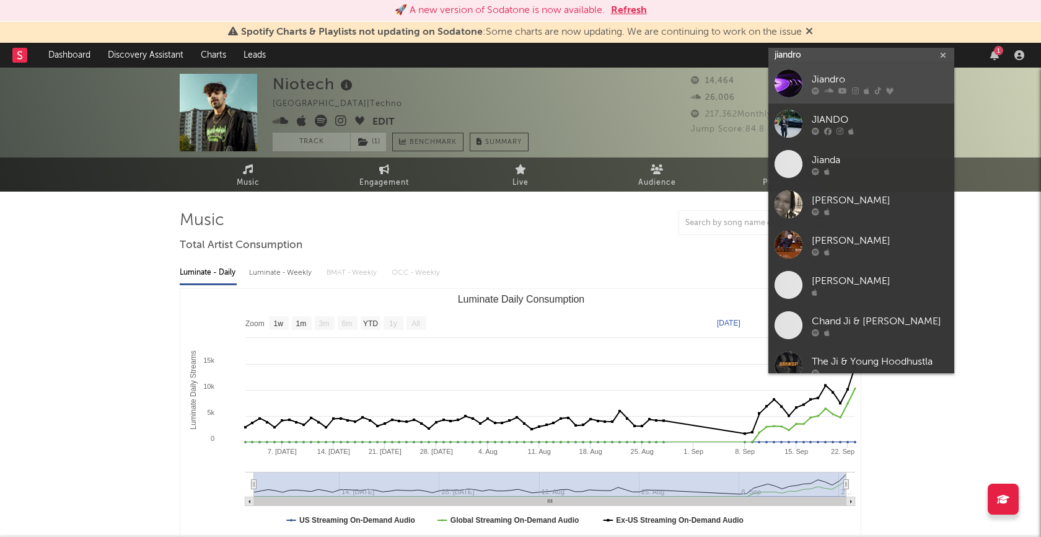
type input "jiandro"
click at [815, 80] on div "Jiandro" at bounding box center [880, 79] width 136 height 15
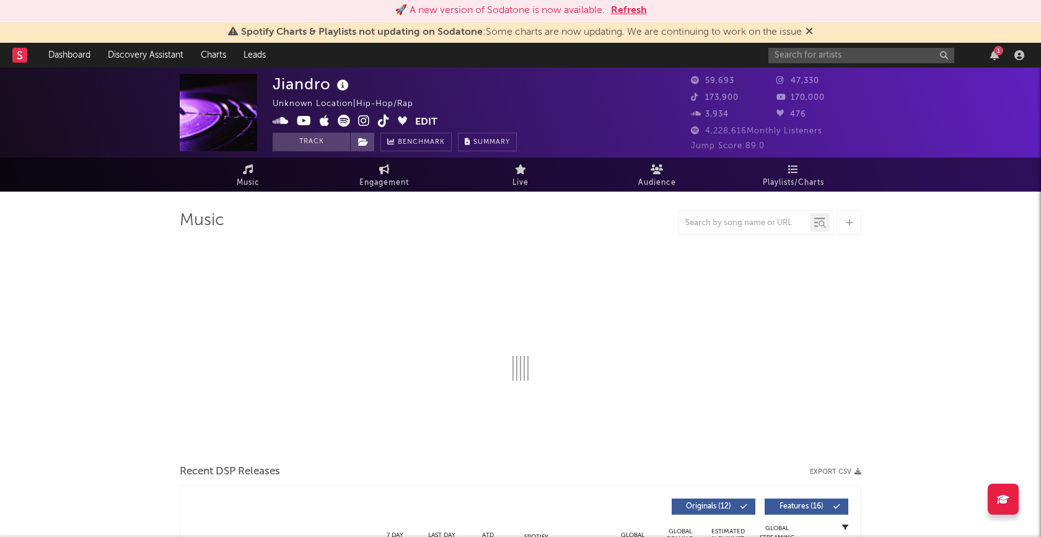
select select "1w"
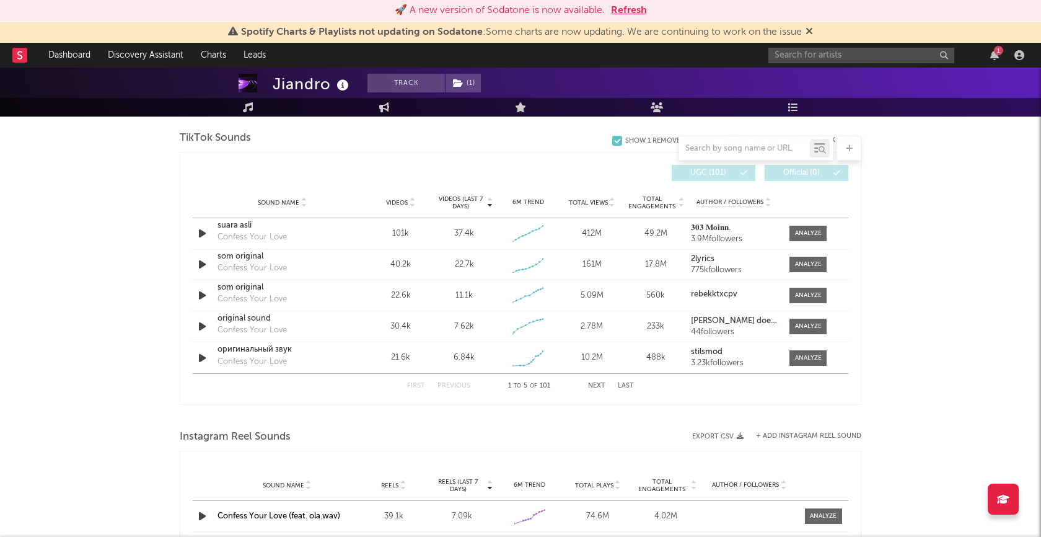
scroll to position [831, 0]
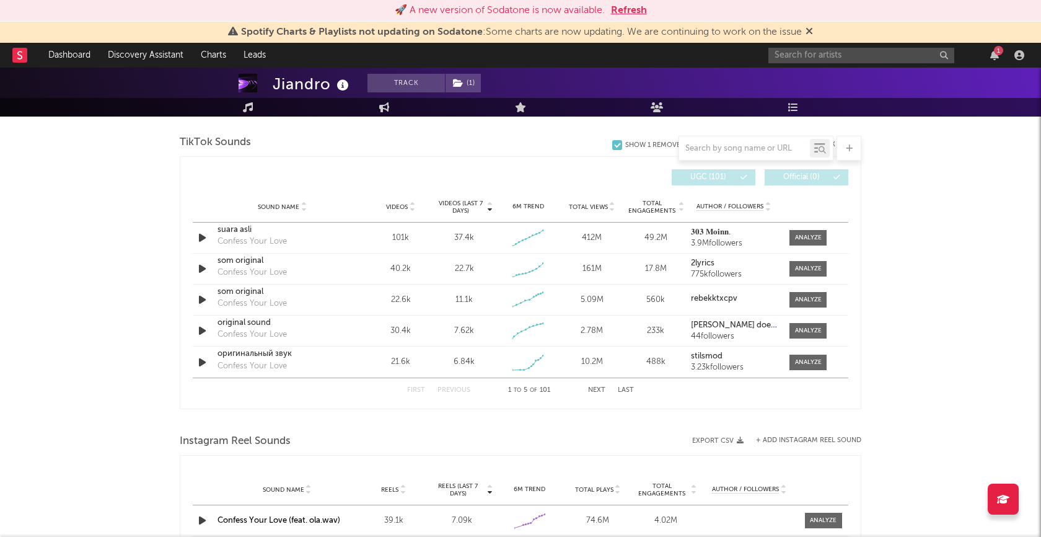
click at [595, 388] on button "Next" at bounding box center [596, 390] width 17 height 7
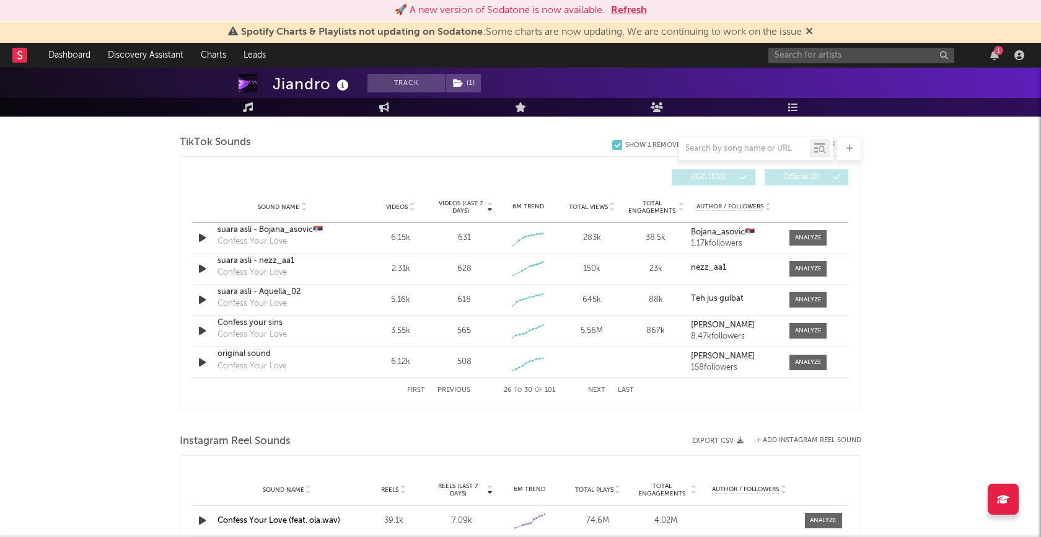
click at [595, 388] on button "Next" at bounding box center [596, 390] width 17 height 7
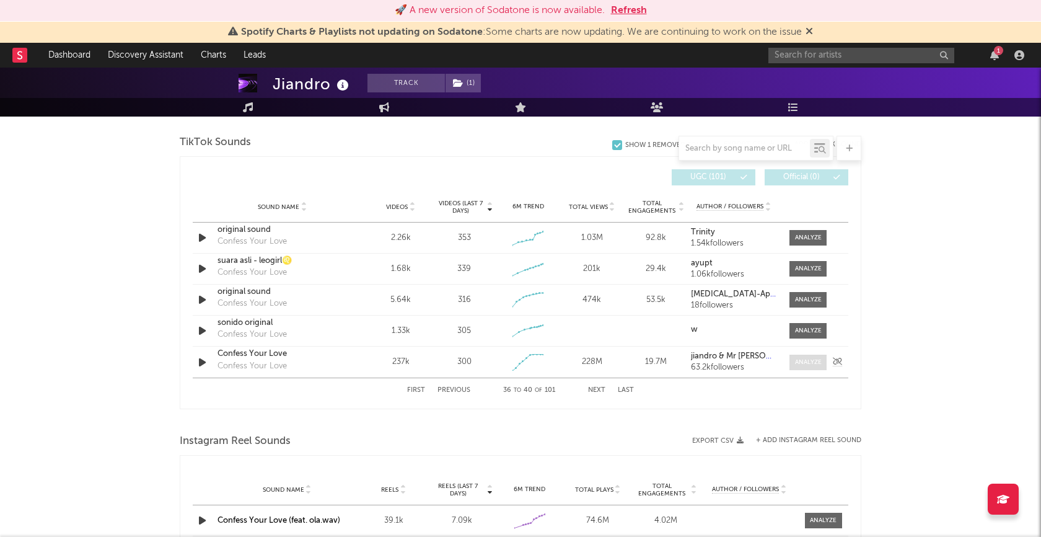
click at [805, 361] on div at bounding box center [808, 361] width 27 height 9
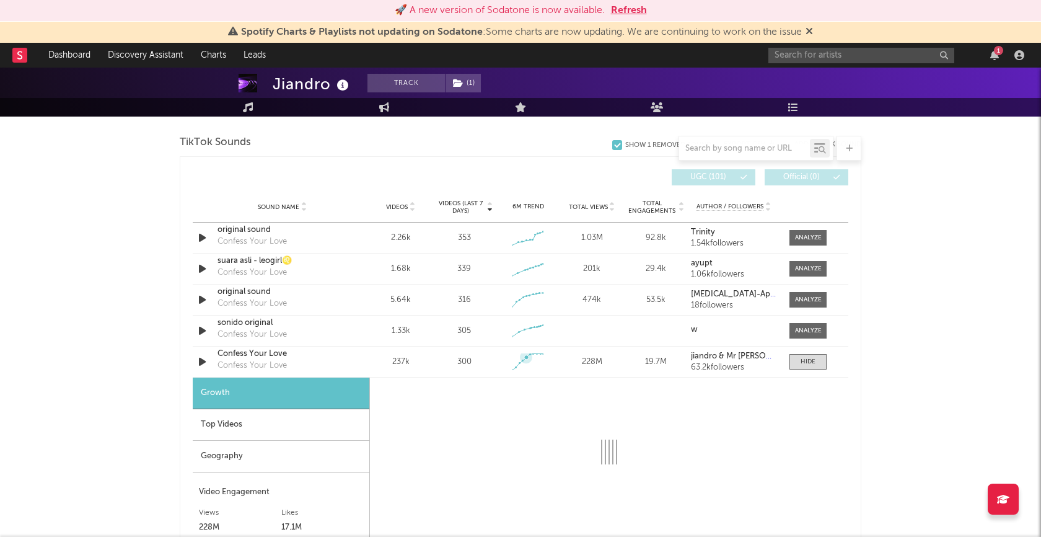
select select "1w"
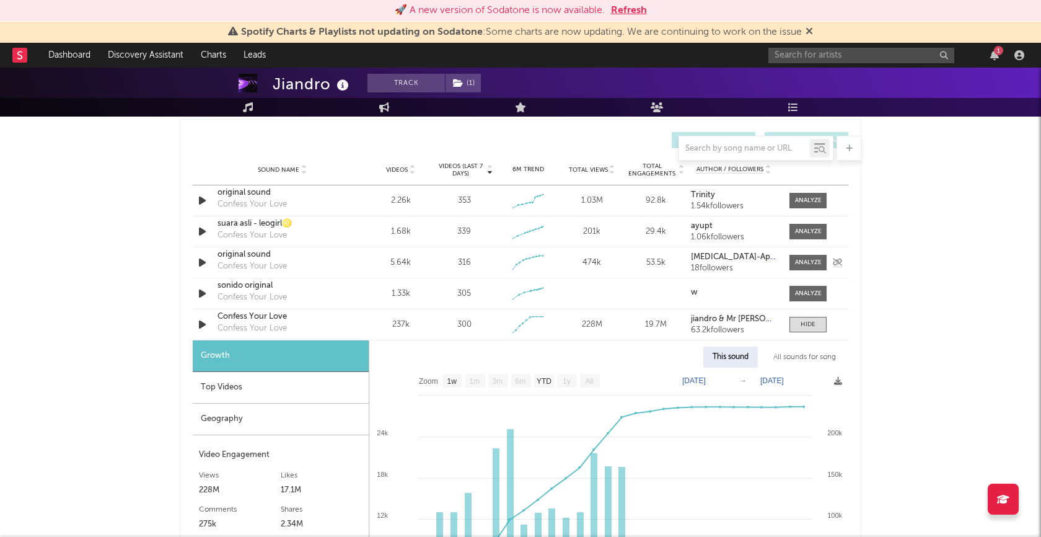
scroll to position [874, 0]
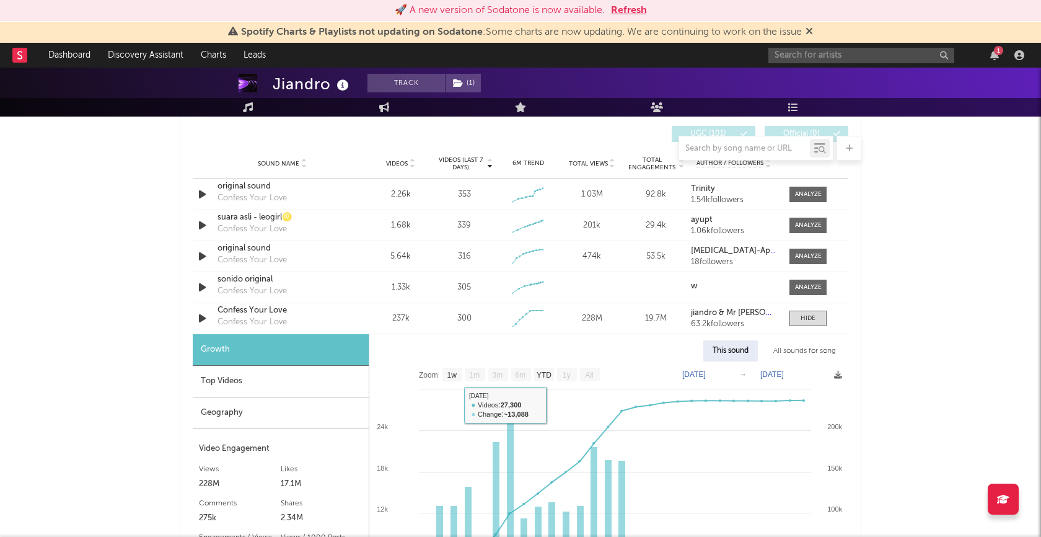
click at [292, 390] on div "Top Videos" at bounding box center [281, 382] width 176 height 32
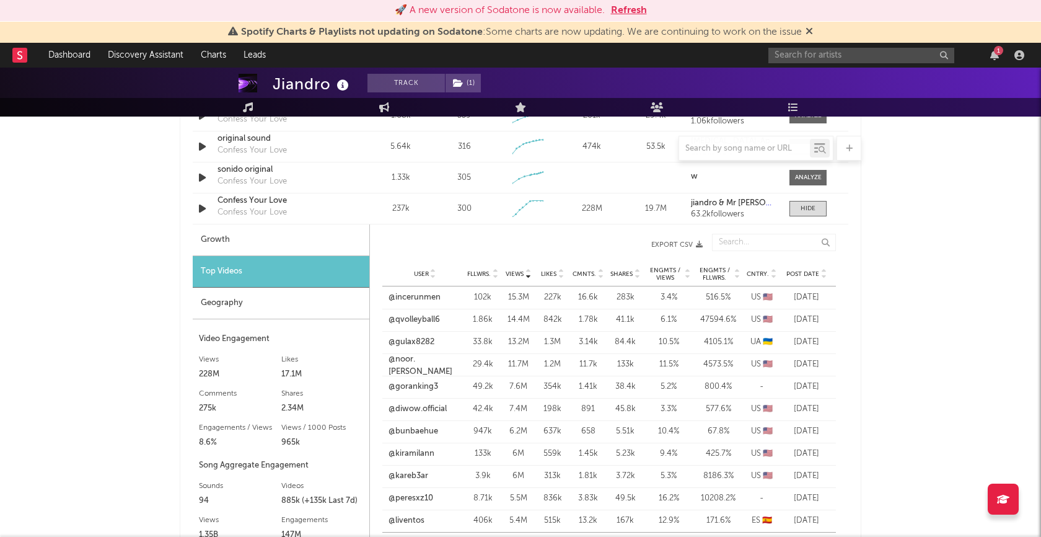
scroll to position [985, 0]
click at [413, 297] on link "@incerunmen" at bounding box center [414, 296] width 52 height 12
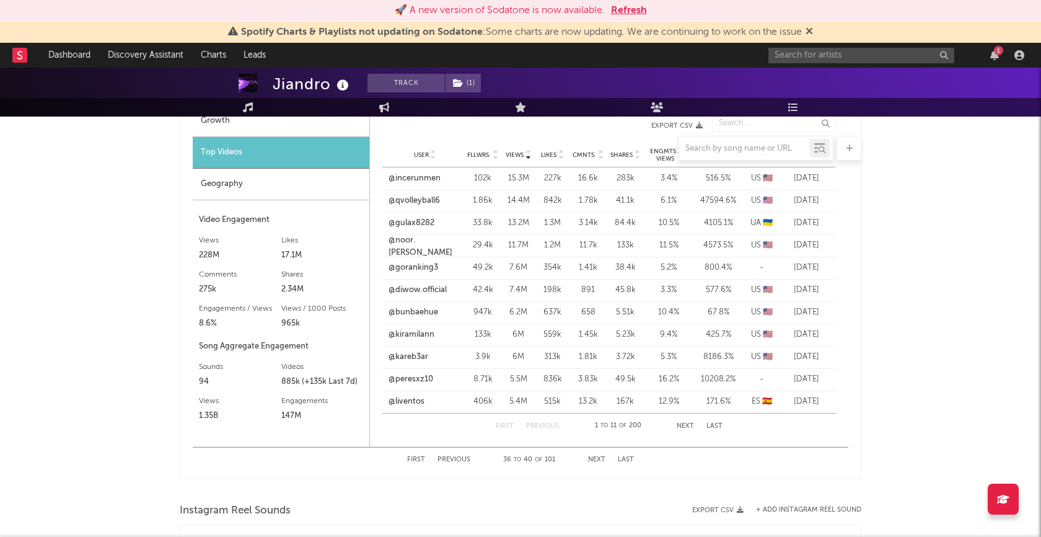
scroll to position [983, 0]
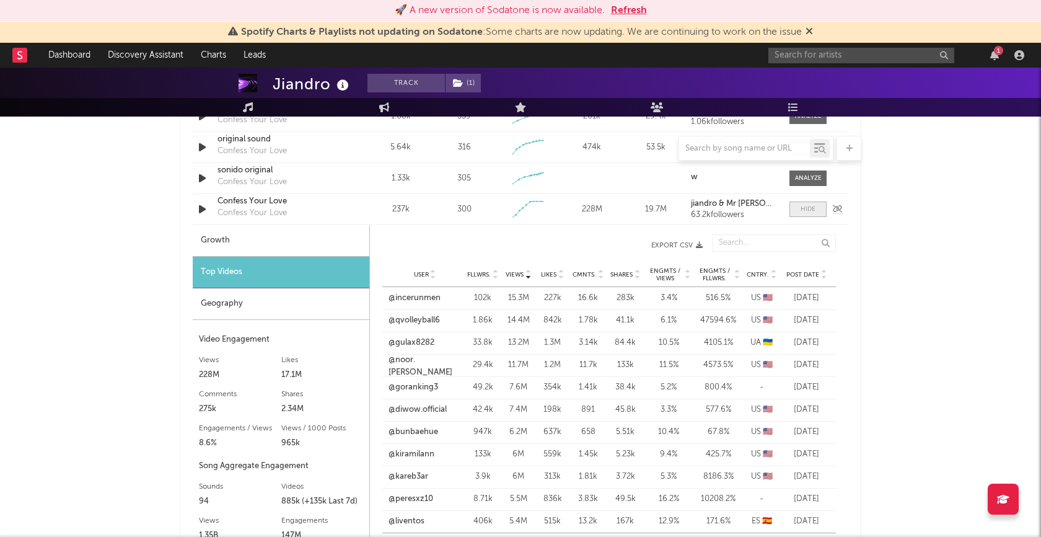
click at [802, 205] on div at bounding box center [807, 208] width 15 height 9
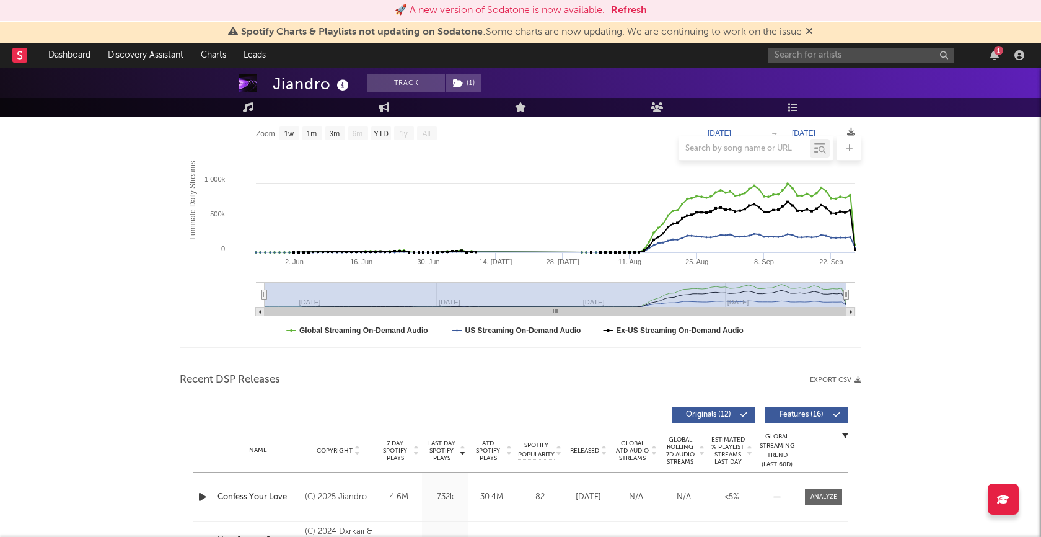
scroll to position [0, 0]
